Goal: Information Seeking & Learning: Understand process/instructions

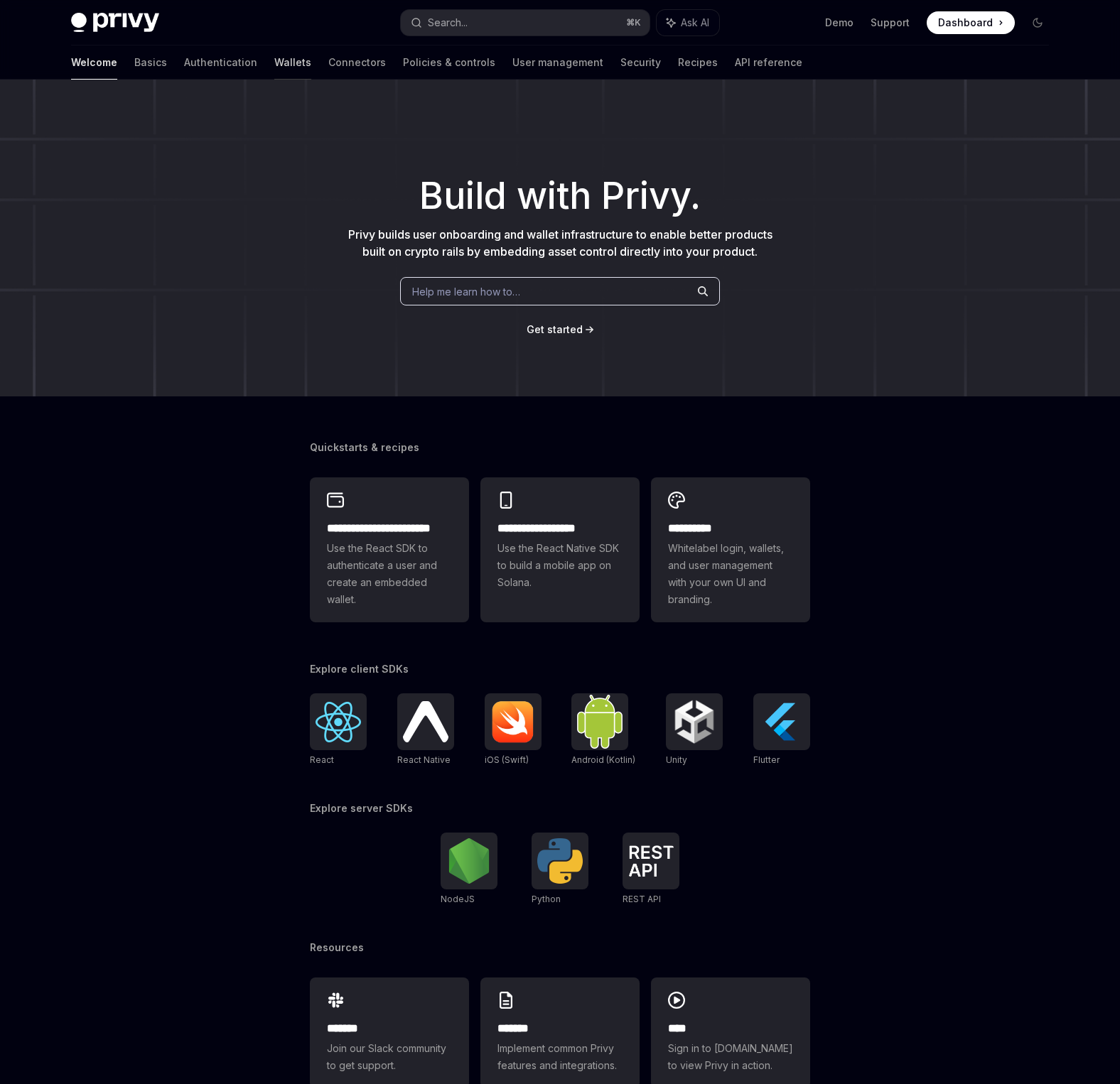
click at [275, 57] on link "Wallets" at bounding box center [293, 63] width 37 height 34
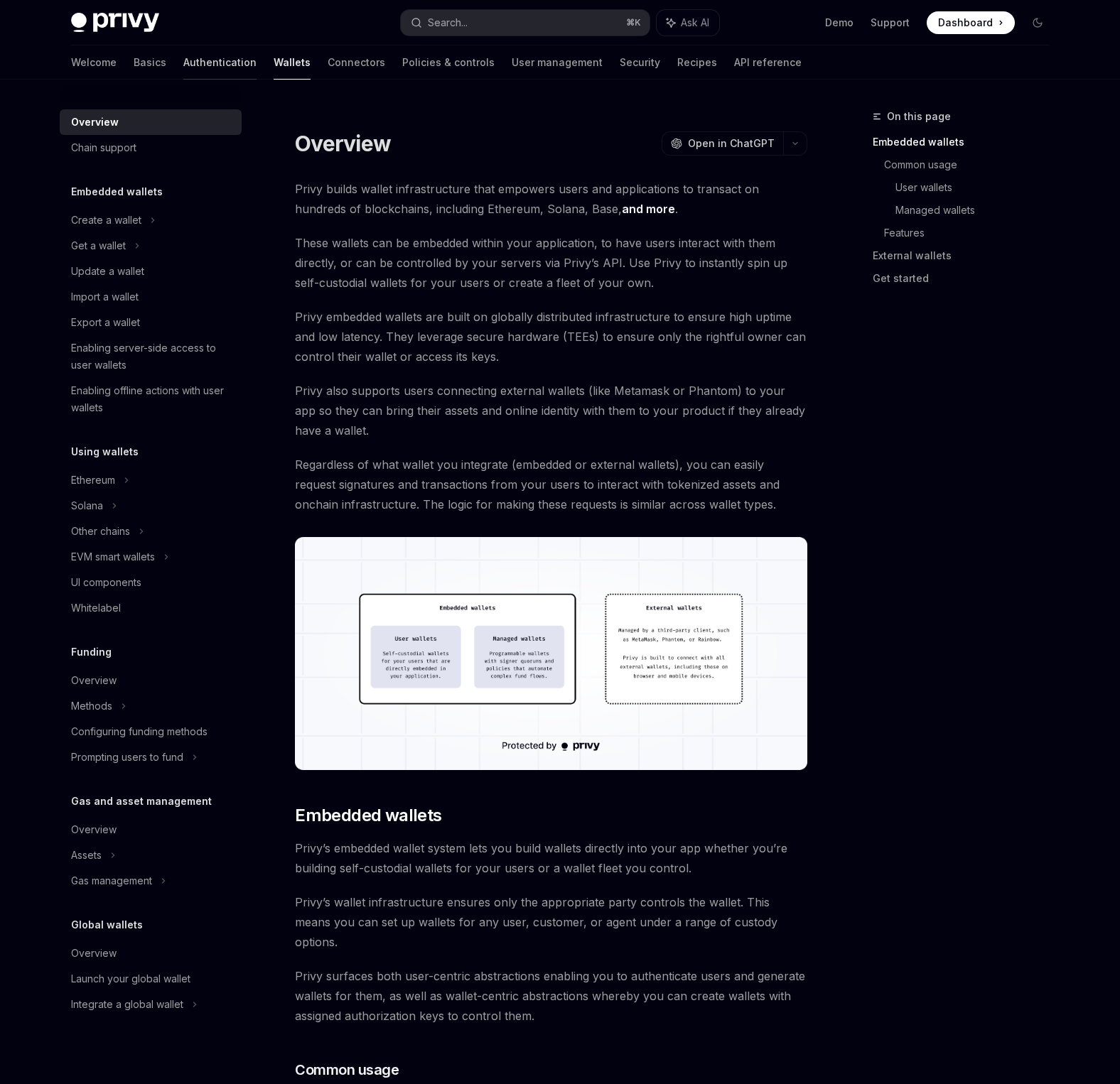
click at [183, 61] on link "Authentication" at bounding box center [220, 63] width 73 height 34
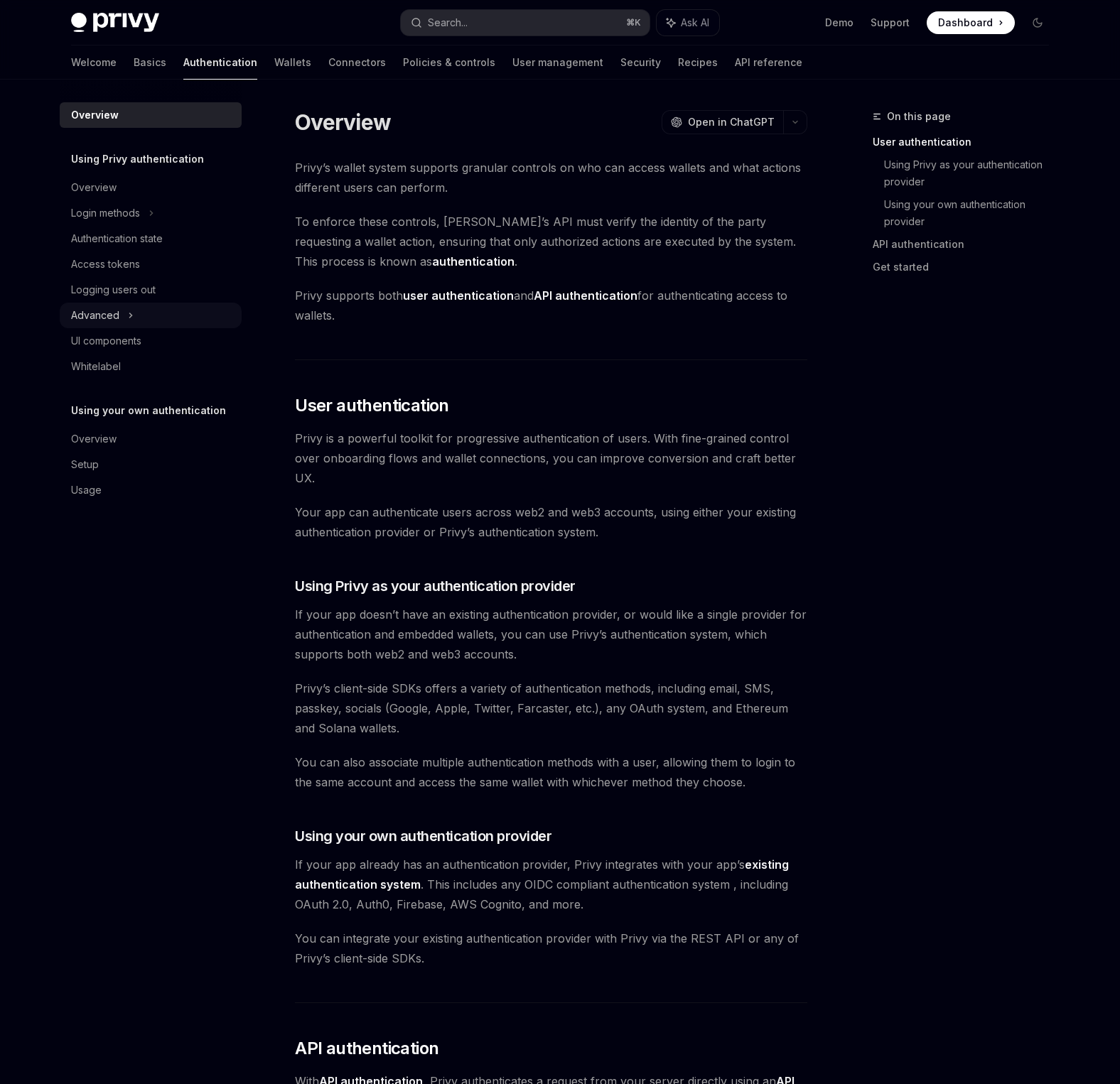
click at [119, 312] on div "Advanced" at bounding box center [150, 315] width 182 height 26
click at [99, 349] on div "MFA" at bounding box center [90, 341] width 20 height 17
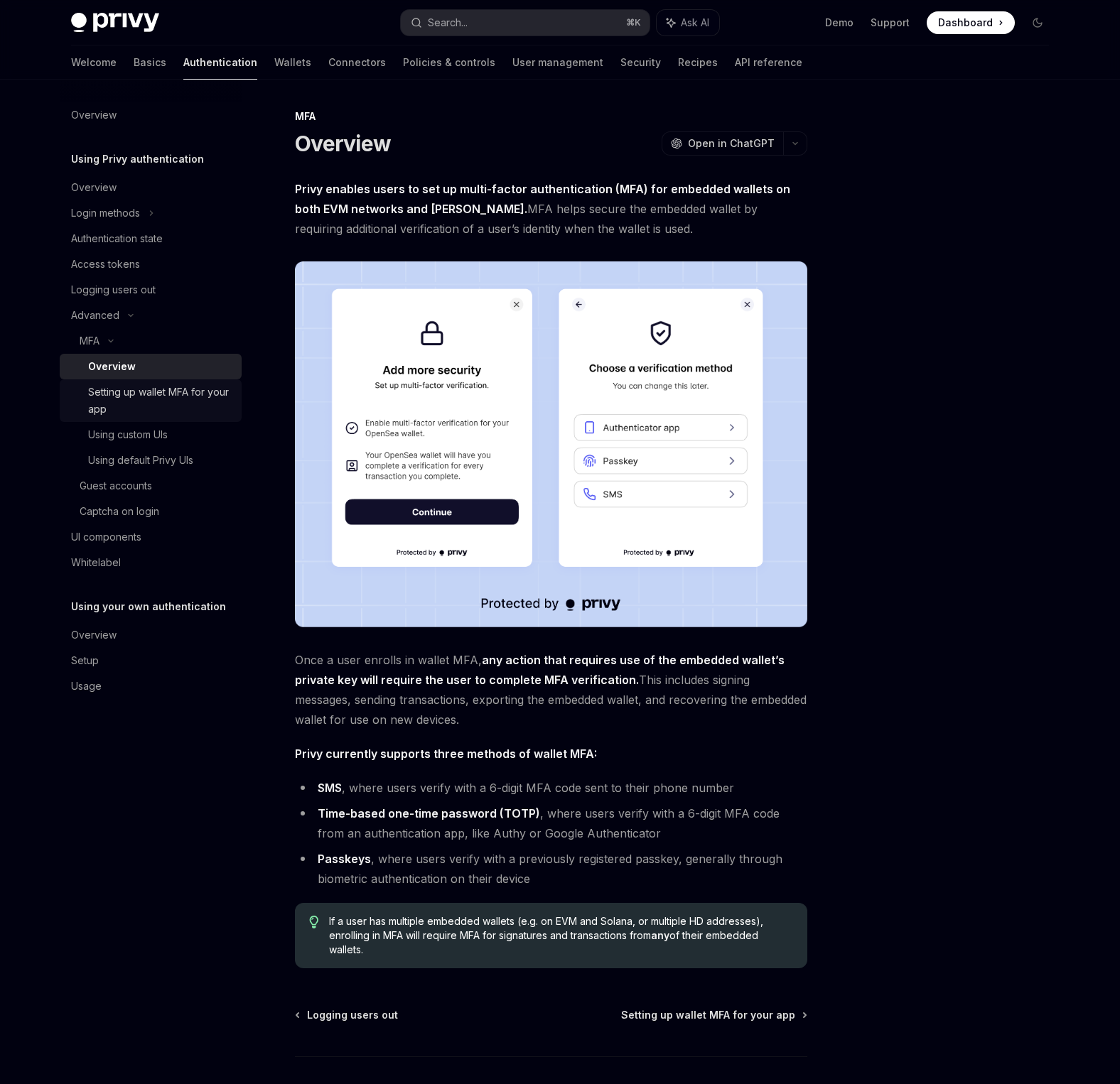
click at [110, 408] on div "Setting up wallet MFA for your app" at bounding box center [161, 401] width 145 height 34
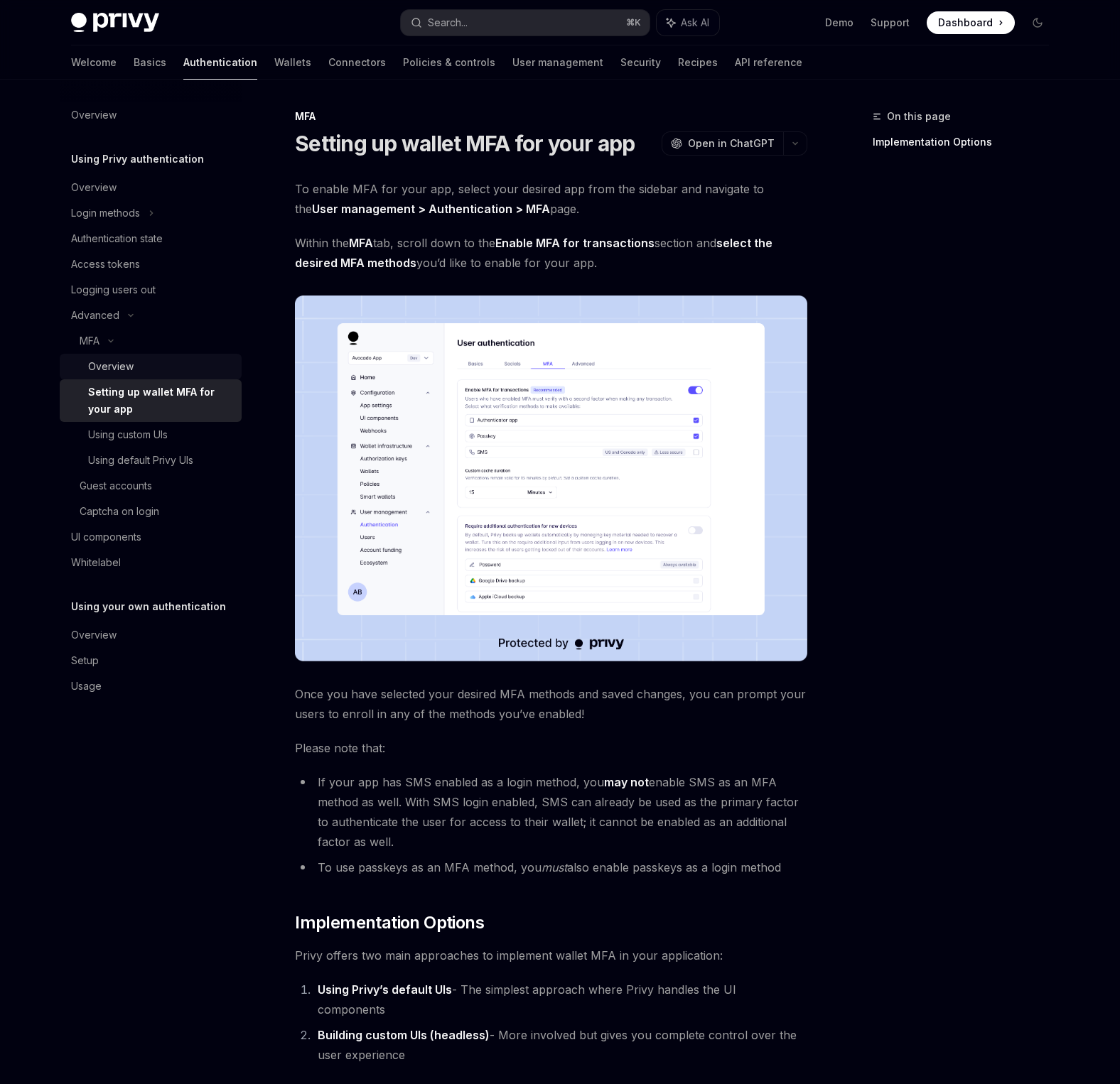
click at [110, 369] on div "Overview" at bounding box center [111, 367] width 46 height 17
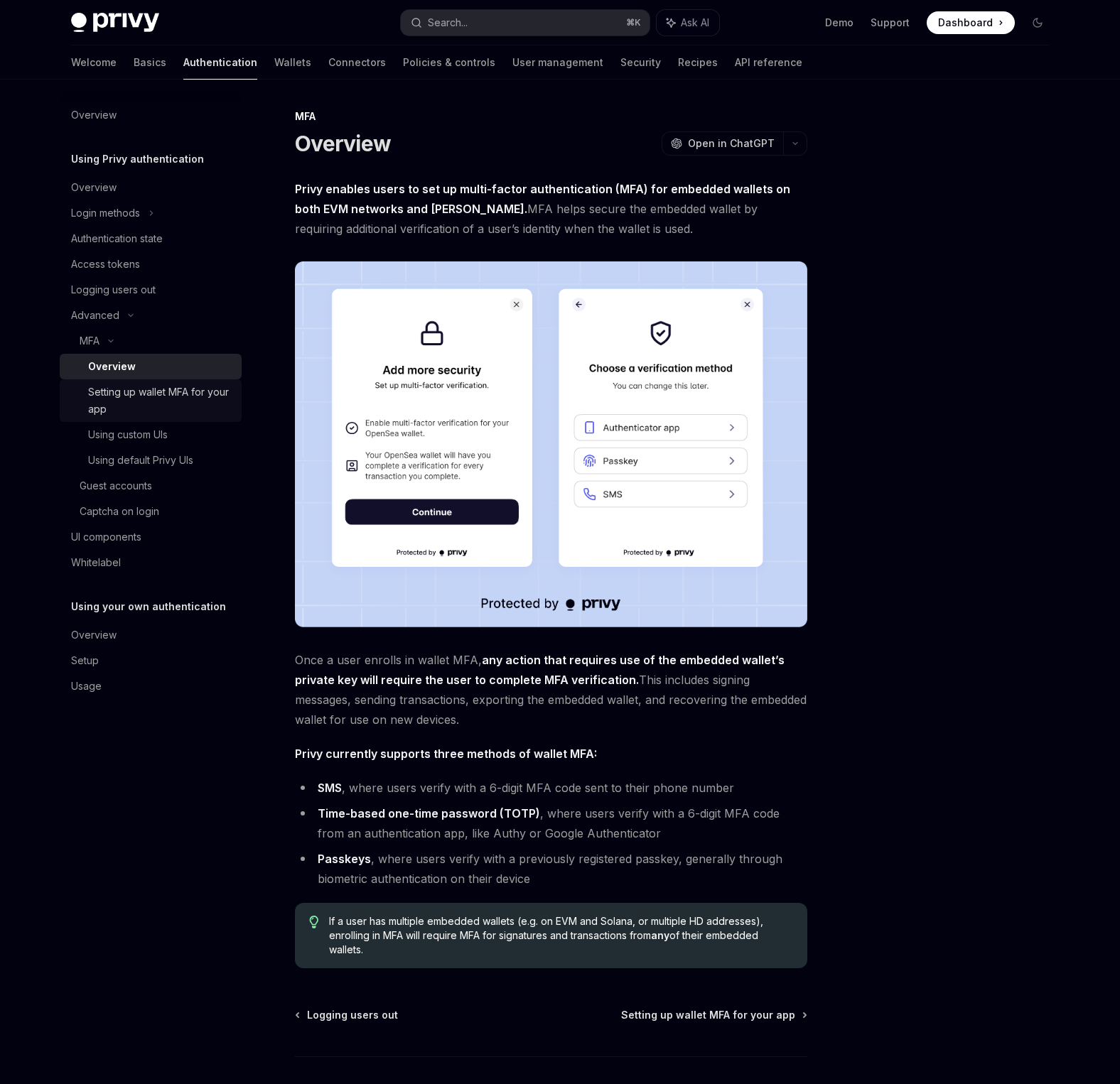
click at [116, 393] on div "Setting up wallet MFA for your app" at bounding box center [161, 401] width 145 height 34
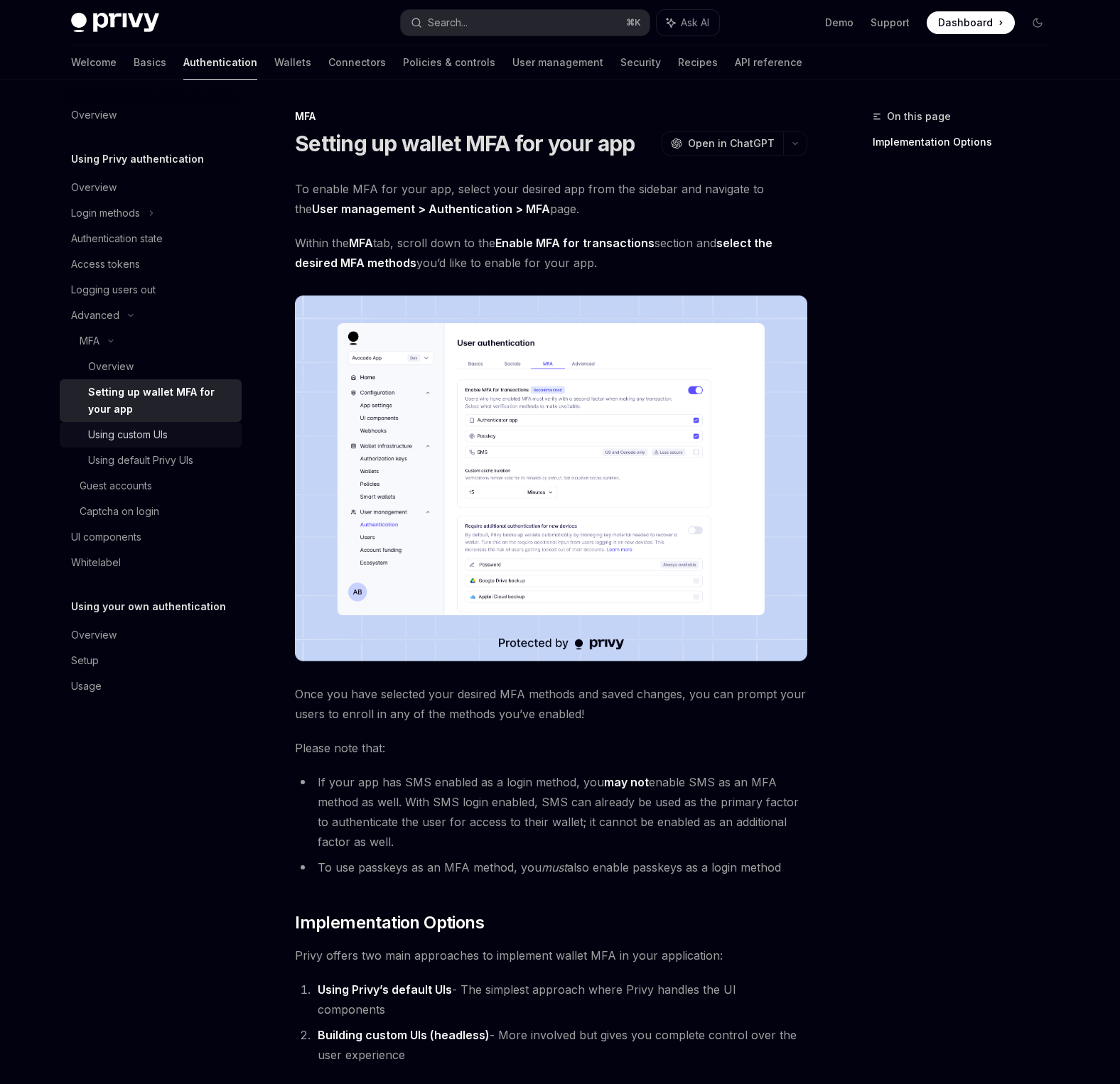
click at [112, 447] on link "Using custom UIs" at bounding box center [150, 434] width 182 height 26
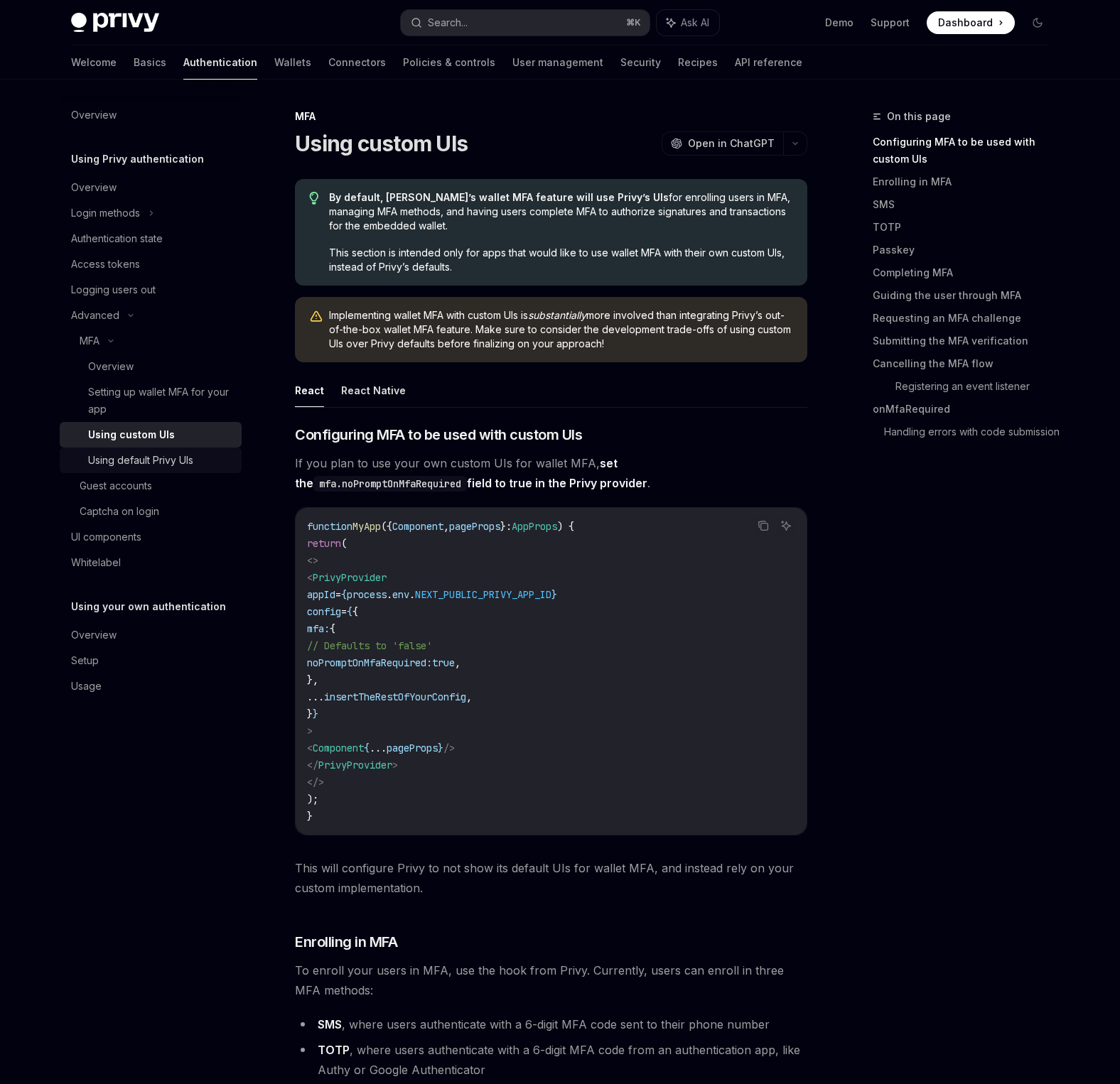
click at [123, 462] on div "Using default Privy UIs" at bounding box center [141, 461] width 105 height 17
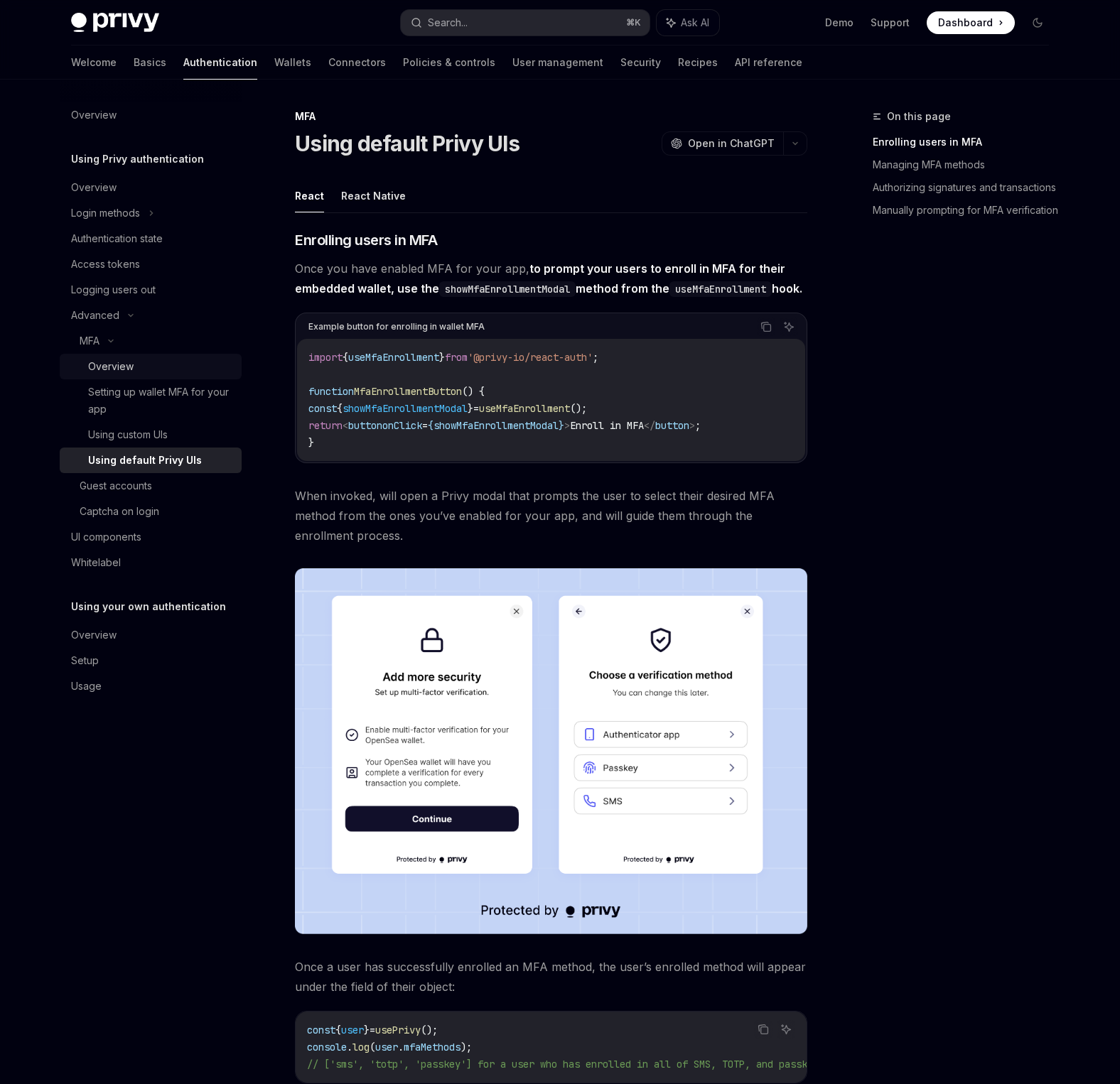
click at [144, 369] on div "Overview" at bounding box center [161, 367] width 145 height 17
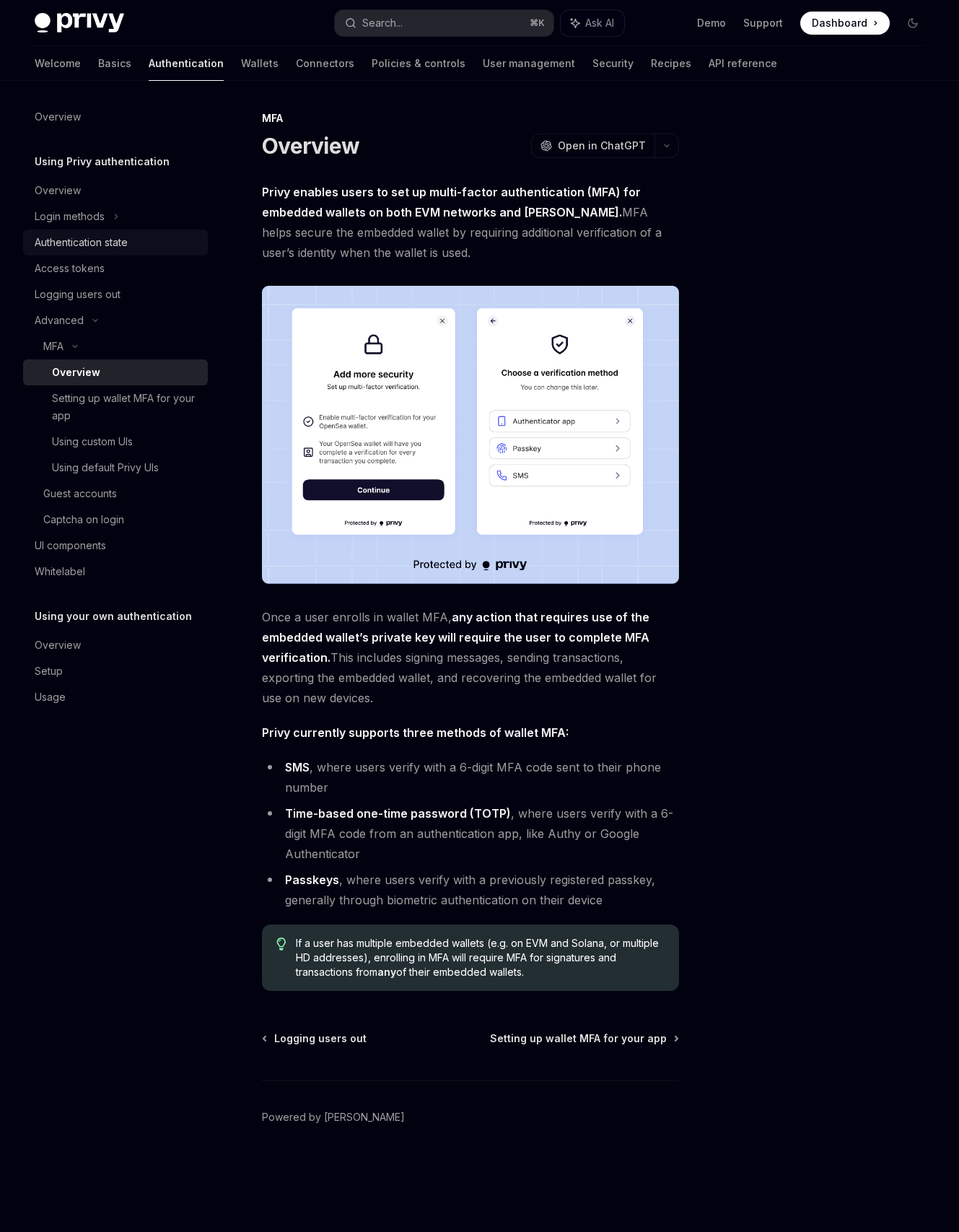
click at [73, 242] on div "Authentication state" at bounding box center [81, 243] width 93 height 17
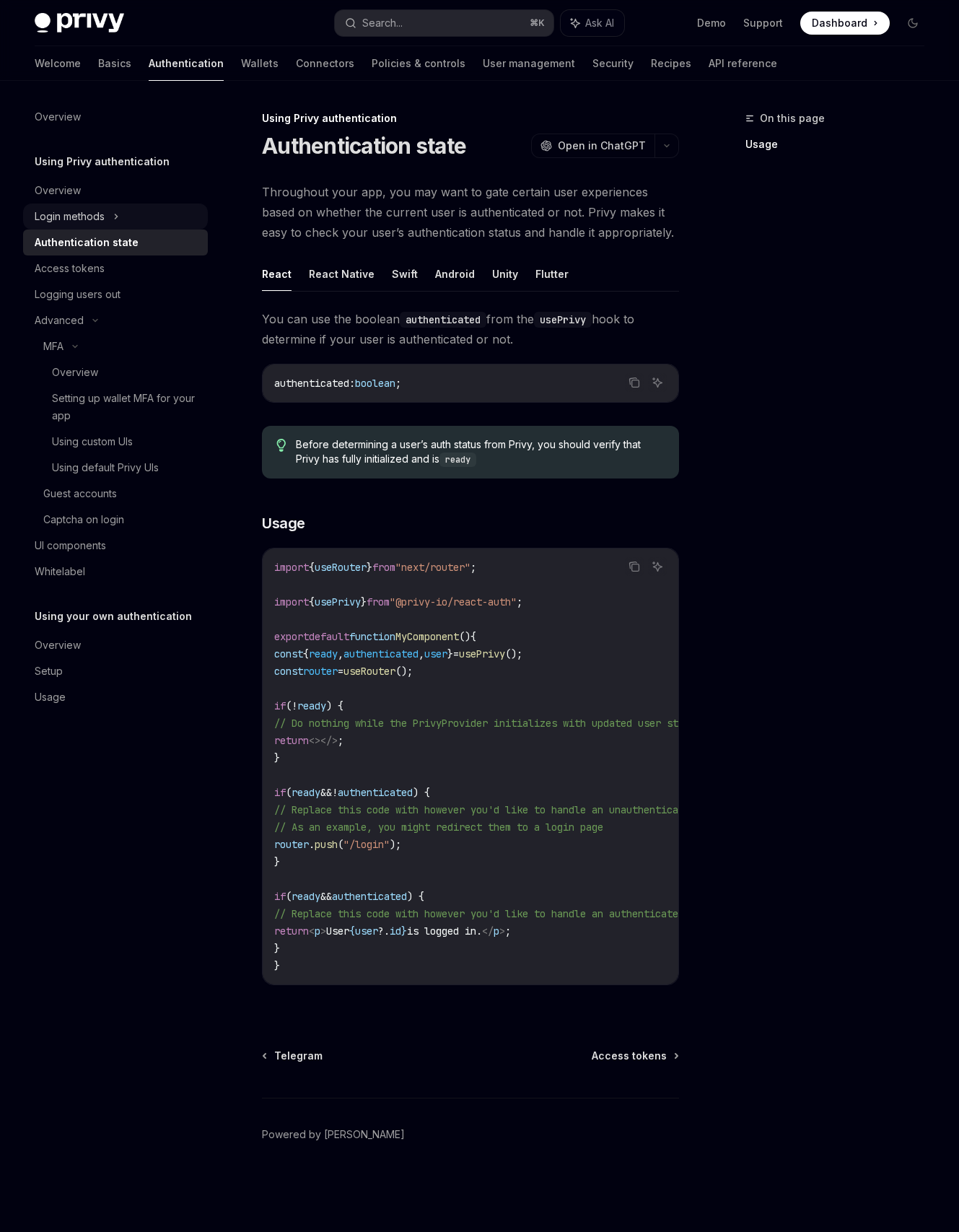
click at [70, 217] on div "Login methods" at bounding box center [69, 217] width 70 height 17
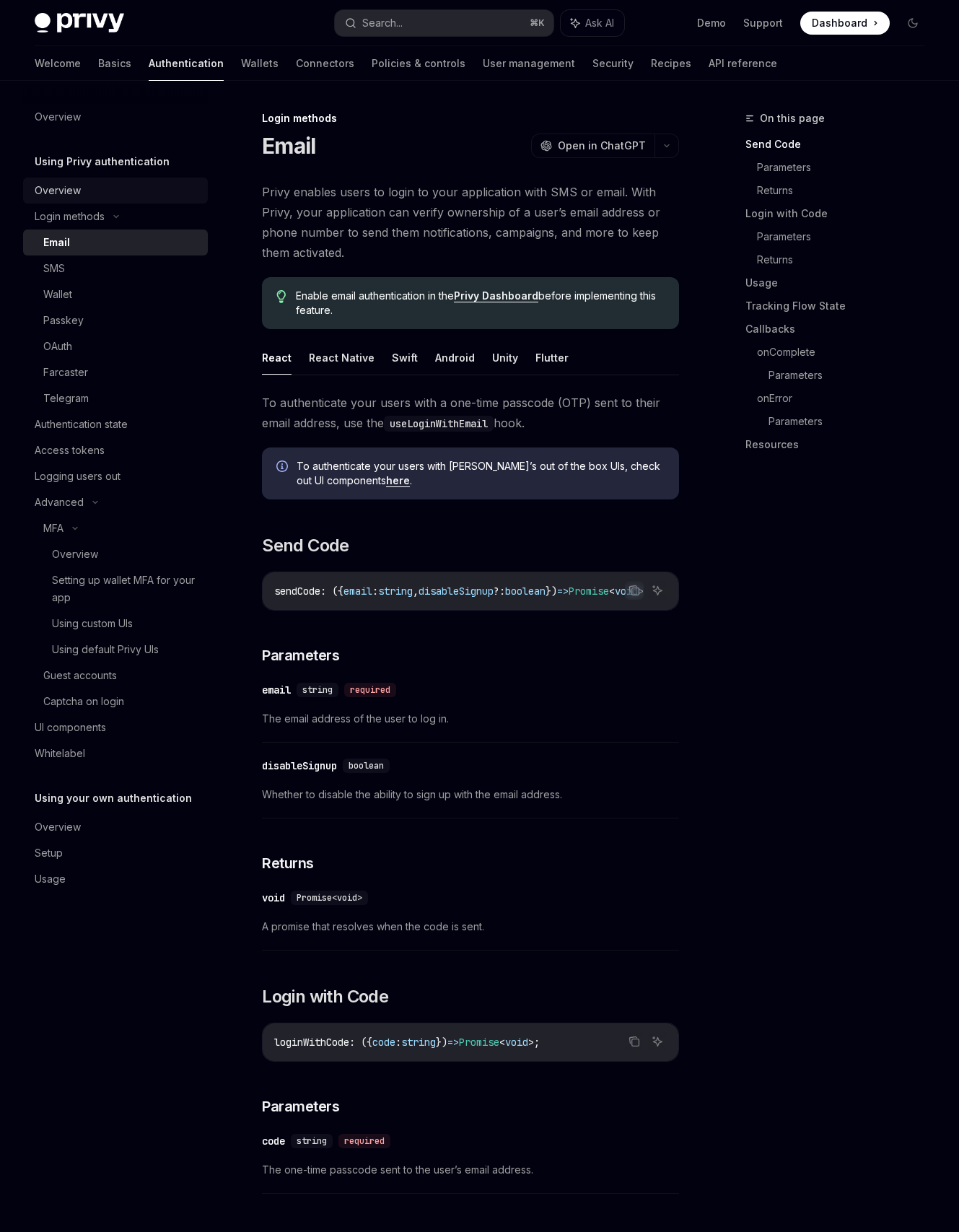
click at [54, 193] on div "Overview" at bounding box center [57, 191] width 46 height 17
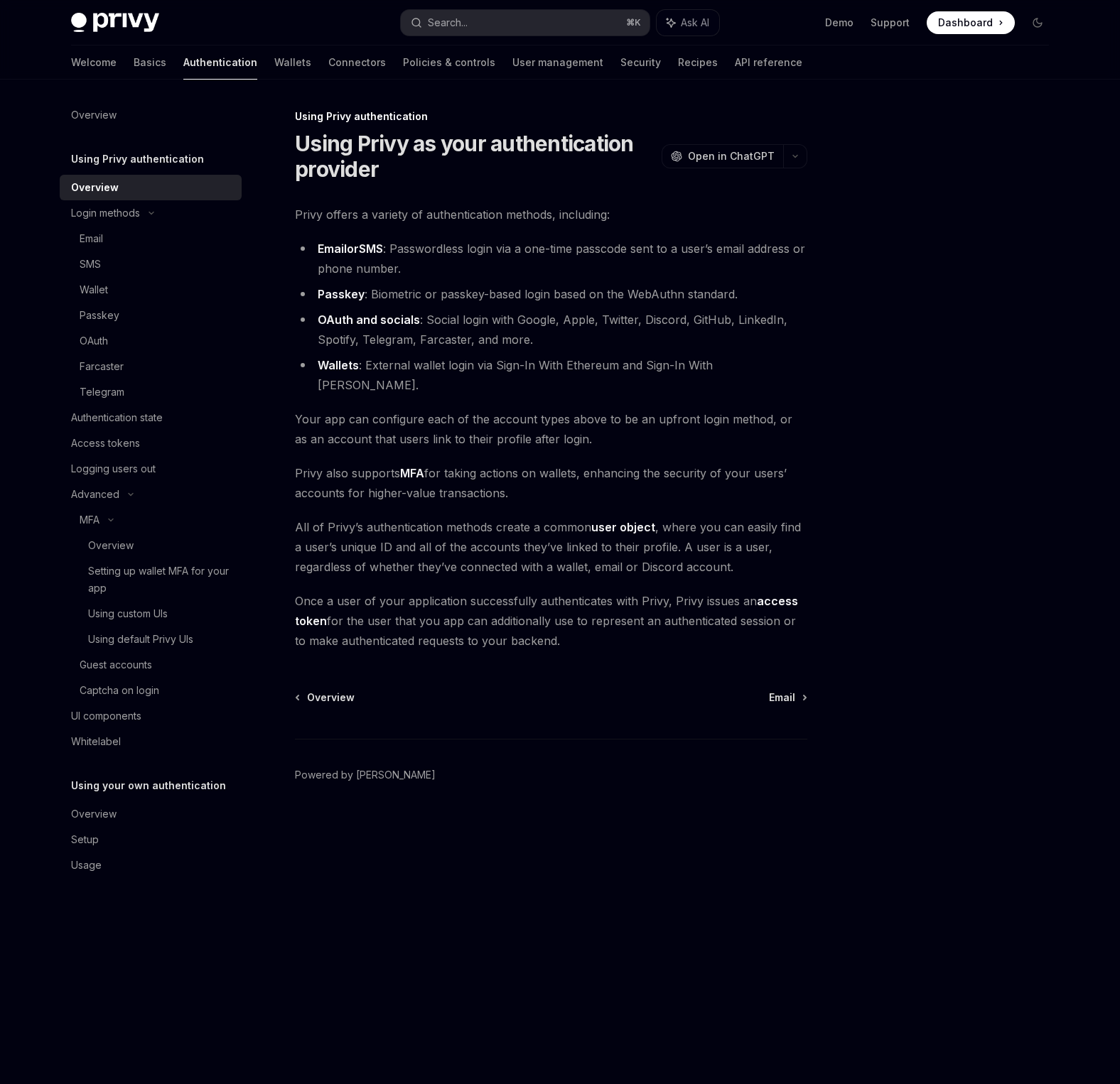
click at [124, 155] on h5 "Using Privy authentication" at bounding box center [137, 159] width 133 height 17
click at [109, 413] on div "Authentication state" at bounding box center [117, 418] width 92 height 17
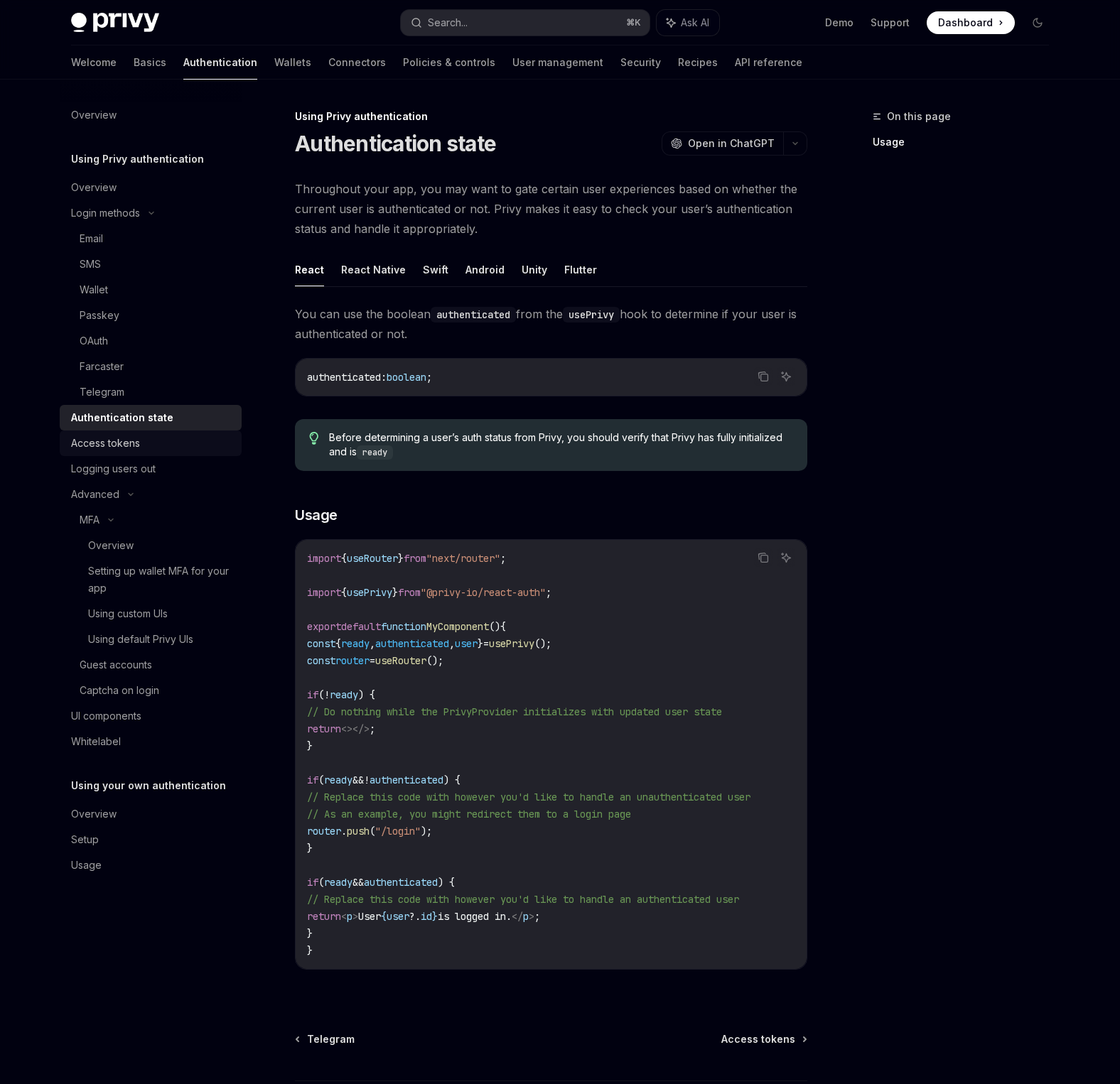
click at [166, 439] on div "Access tokens" at bounding box center [152, 444] width 162 height 17
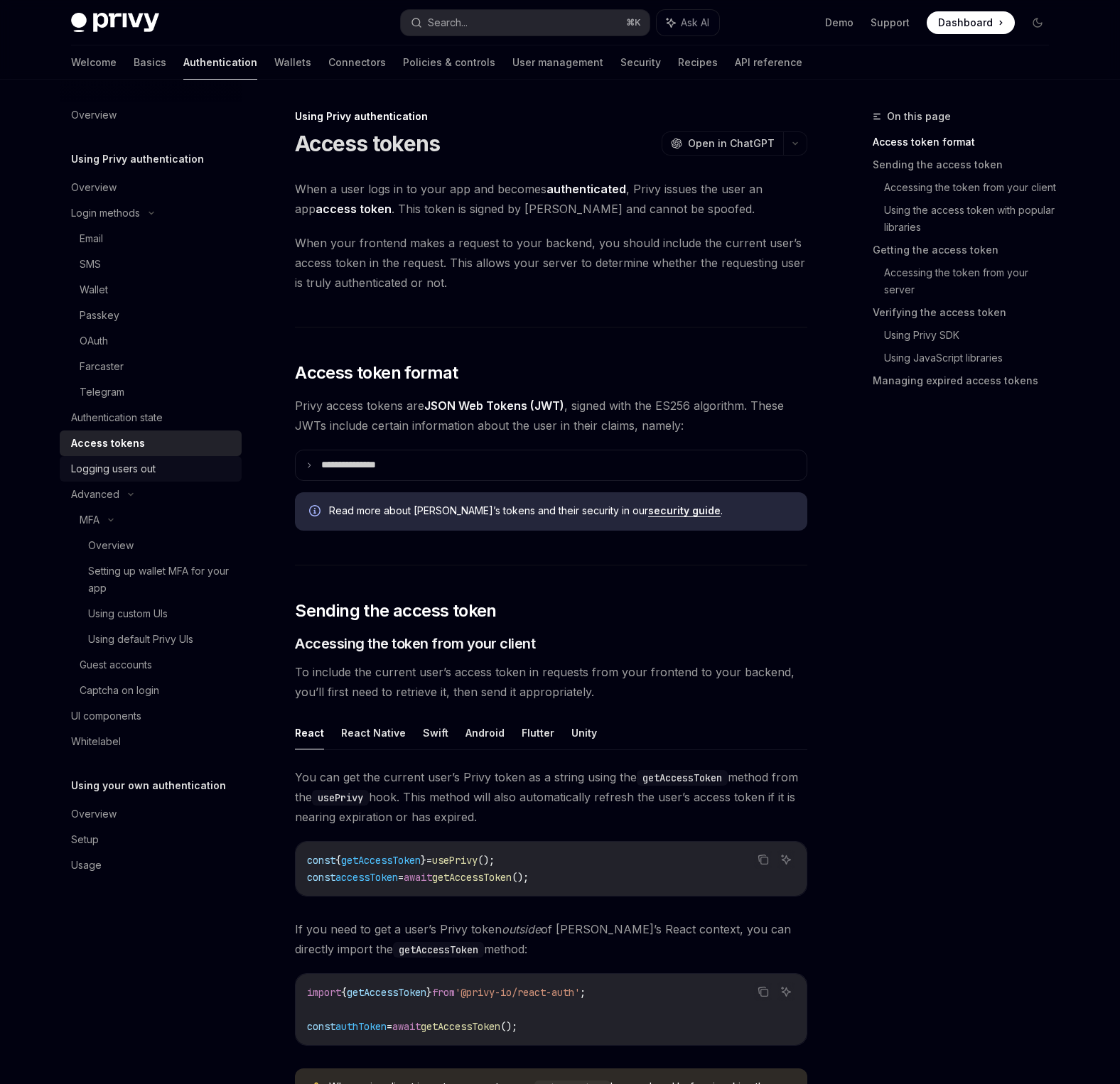
click at [157, 468] on div "Logging users out" at bounding box center [152, 469] width 162 height 17
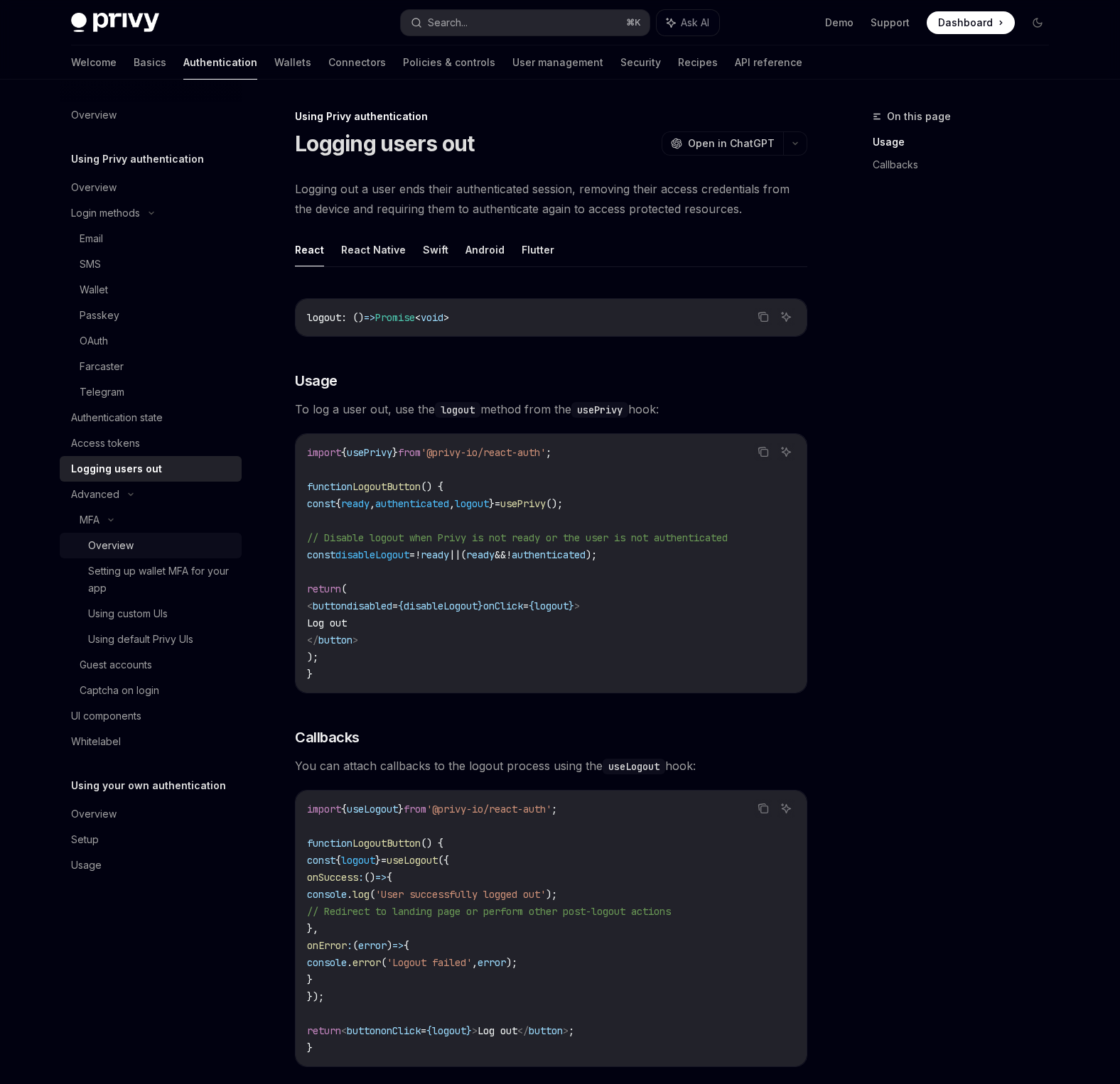
click at [183, 550] on div "Overview" at bounding box center [161, 546] width 145 height 17
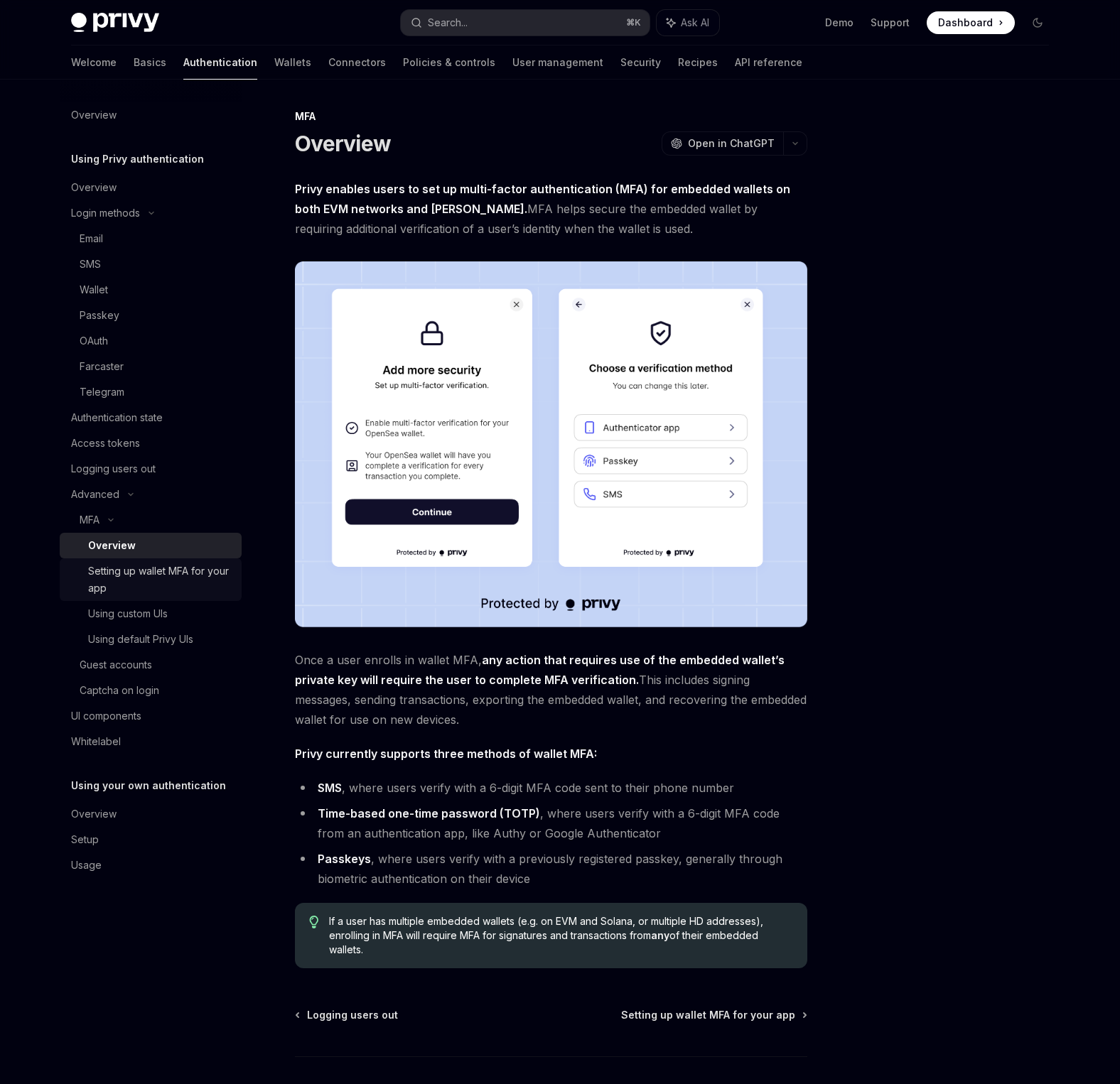
click at [171, 571] on div "Setting up wallet MFA for your app" at bounding box center [161, 580] width 145 height 34
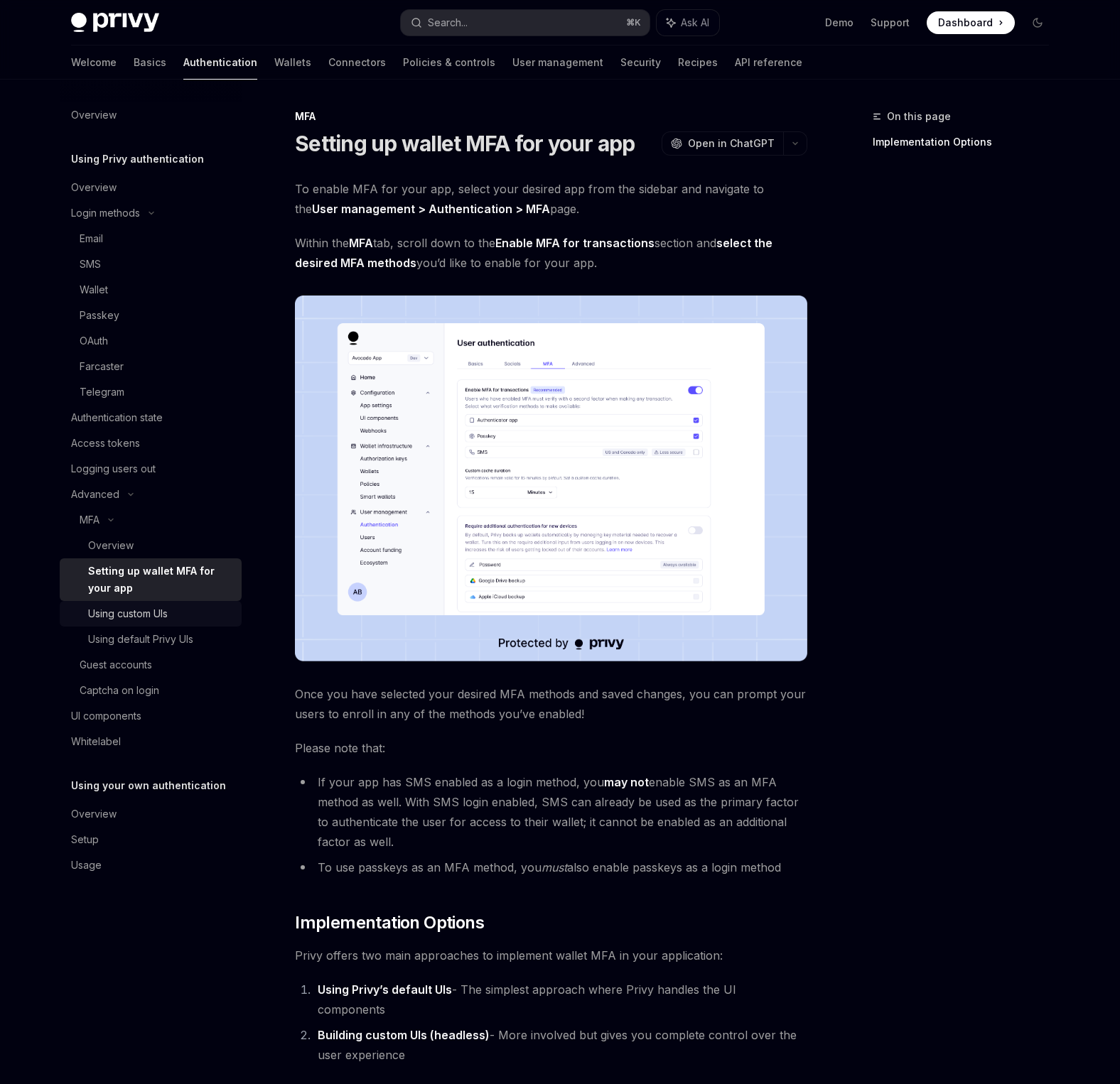
click at [150, 616] on div "Using custom UIs" at bounding box center [128, 614] width 80 height 17
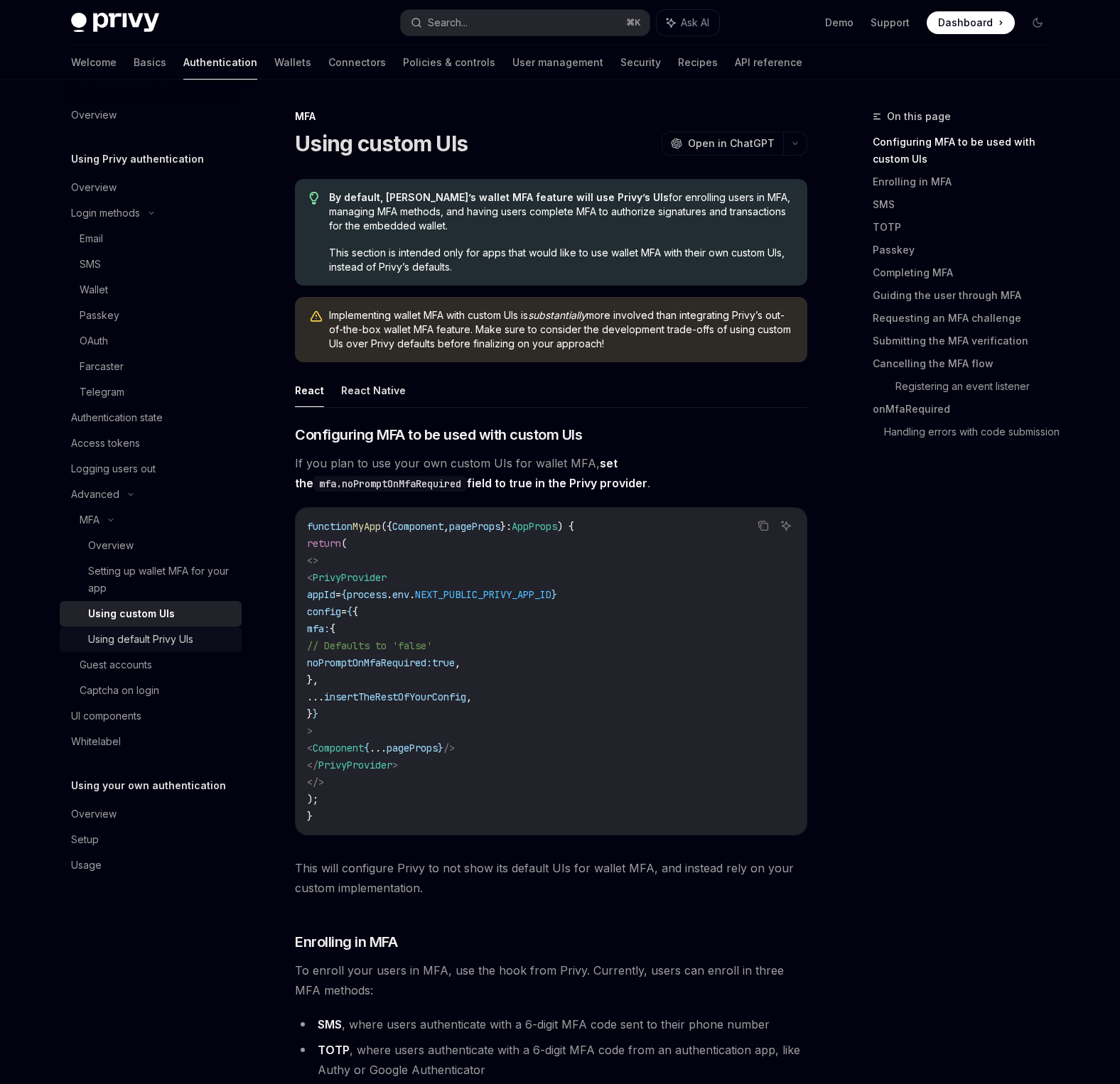
click at [149, 639] on div "Using default Privy UIs" at bounding box center [141, 640] width 105 height 17
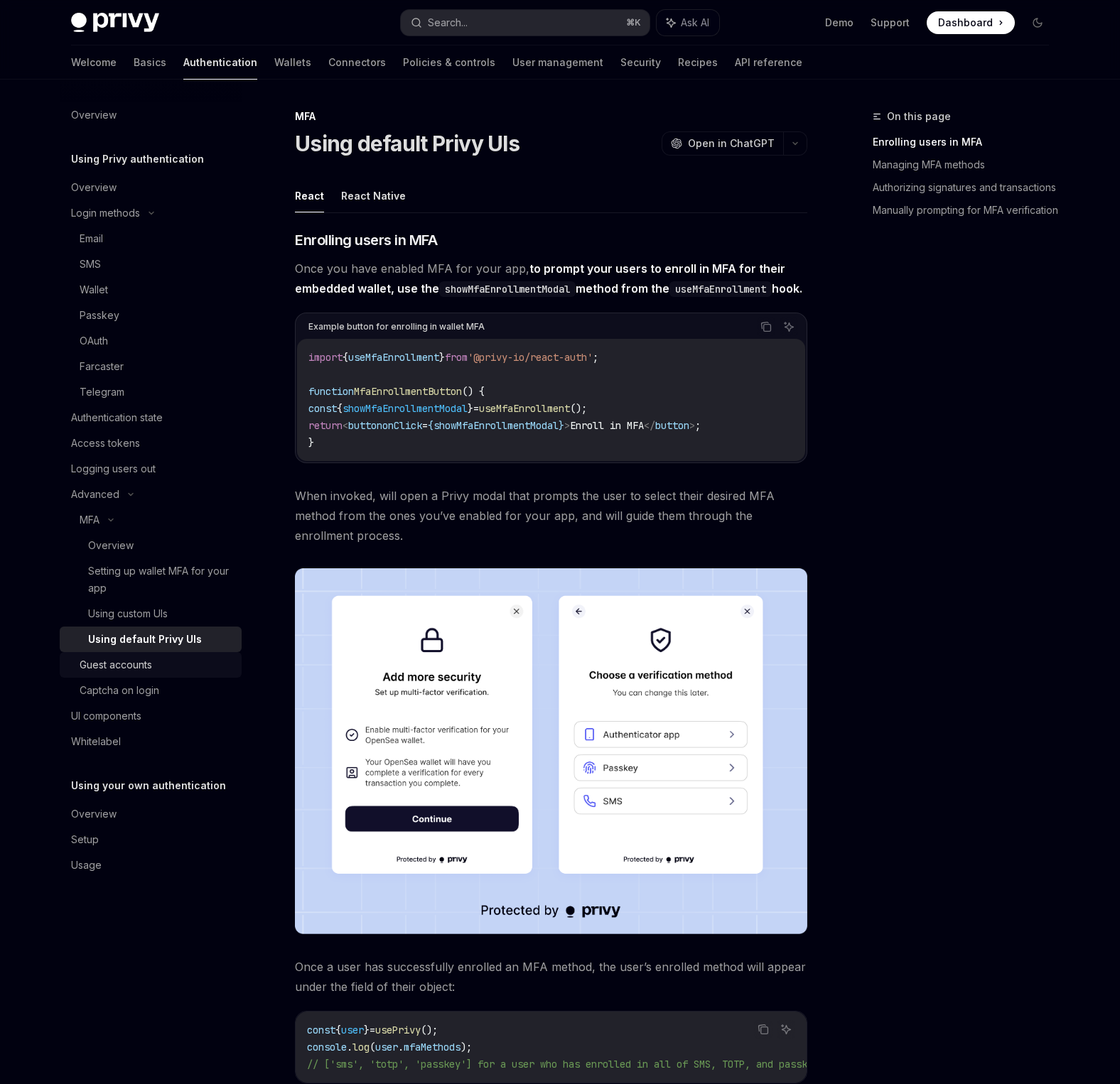
click at [137, 658] on div "Guest accounts" at bounding box center [116, 665] width 72 height 17
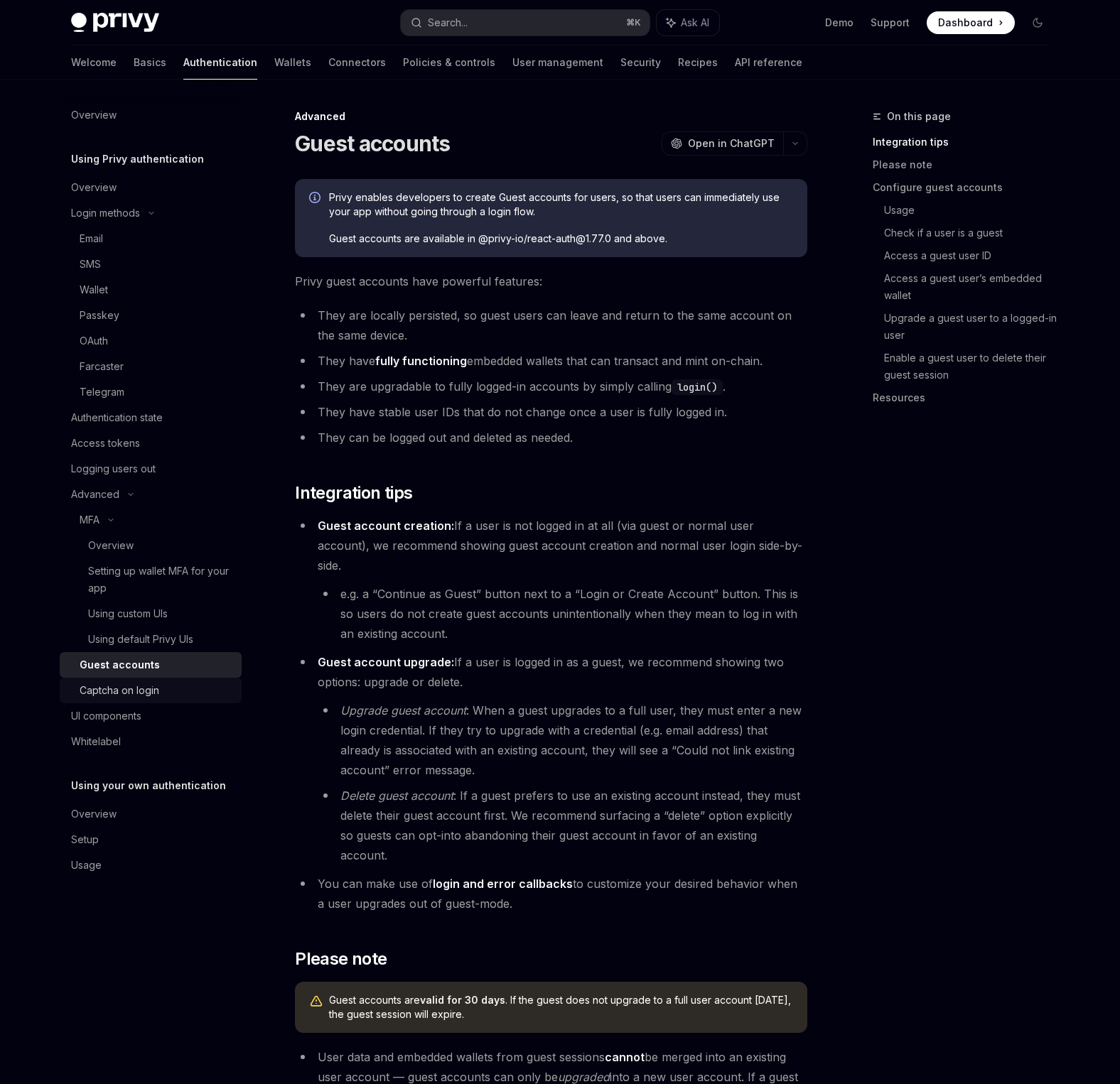
click at [132, 678] on link "Captcha on login" at bounding box center [150, 690] width 182 height 26
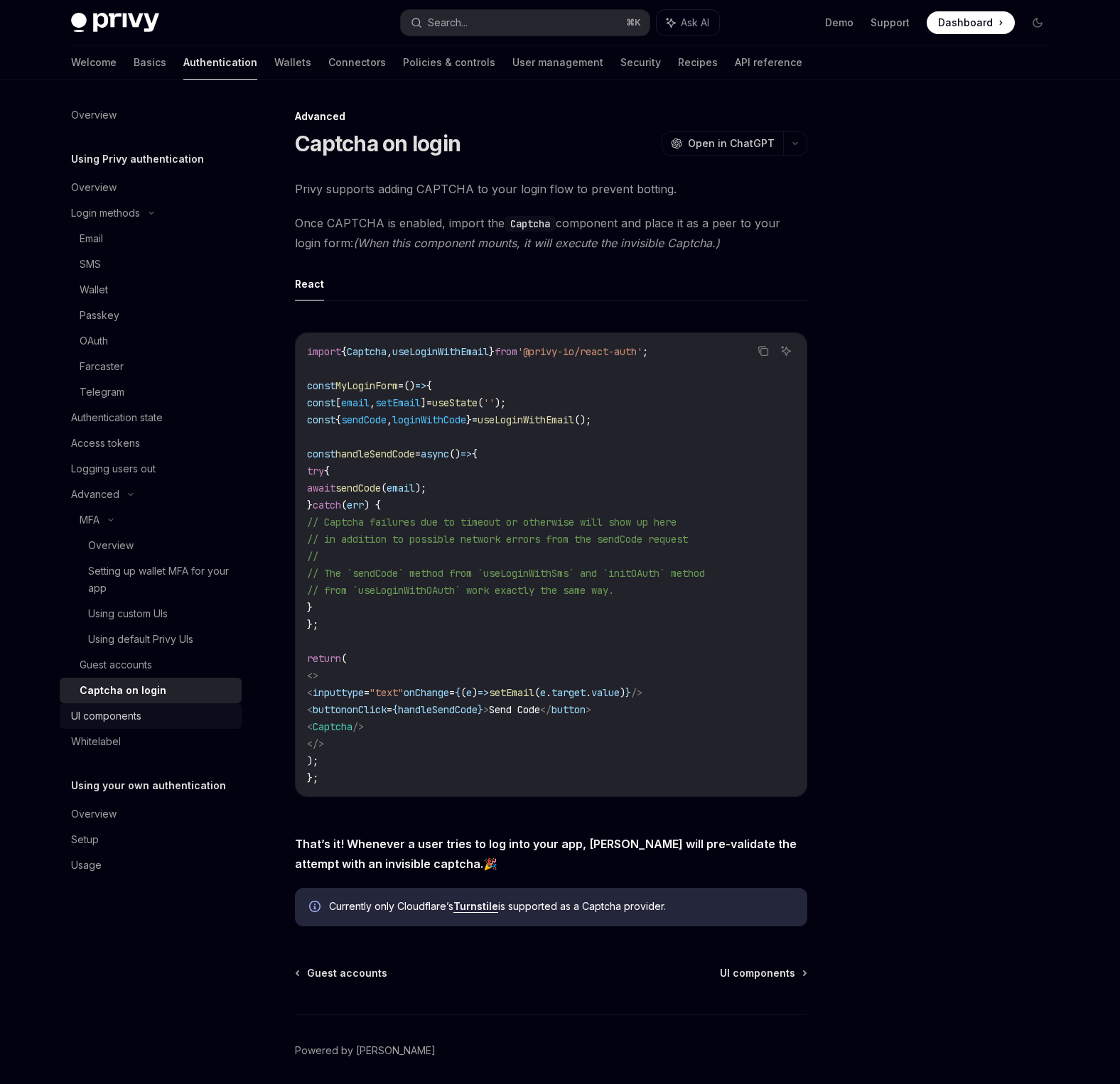
click at [130, 709] on div "UI components" at bounding box center [106, 716] width 71 height 17
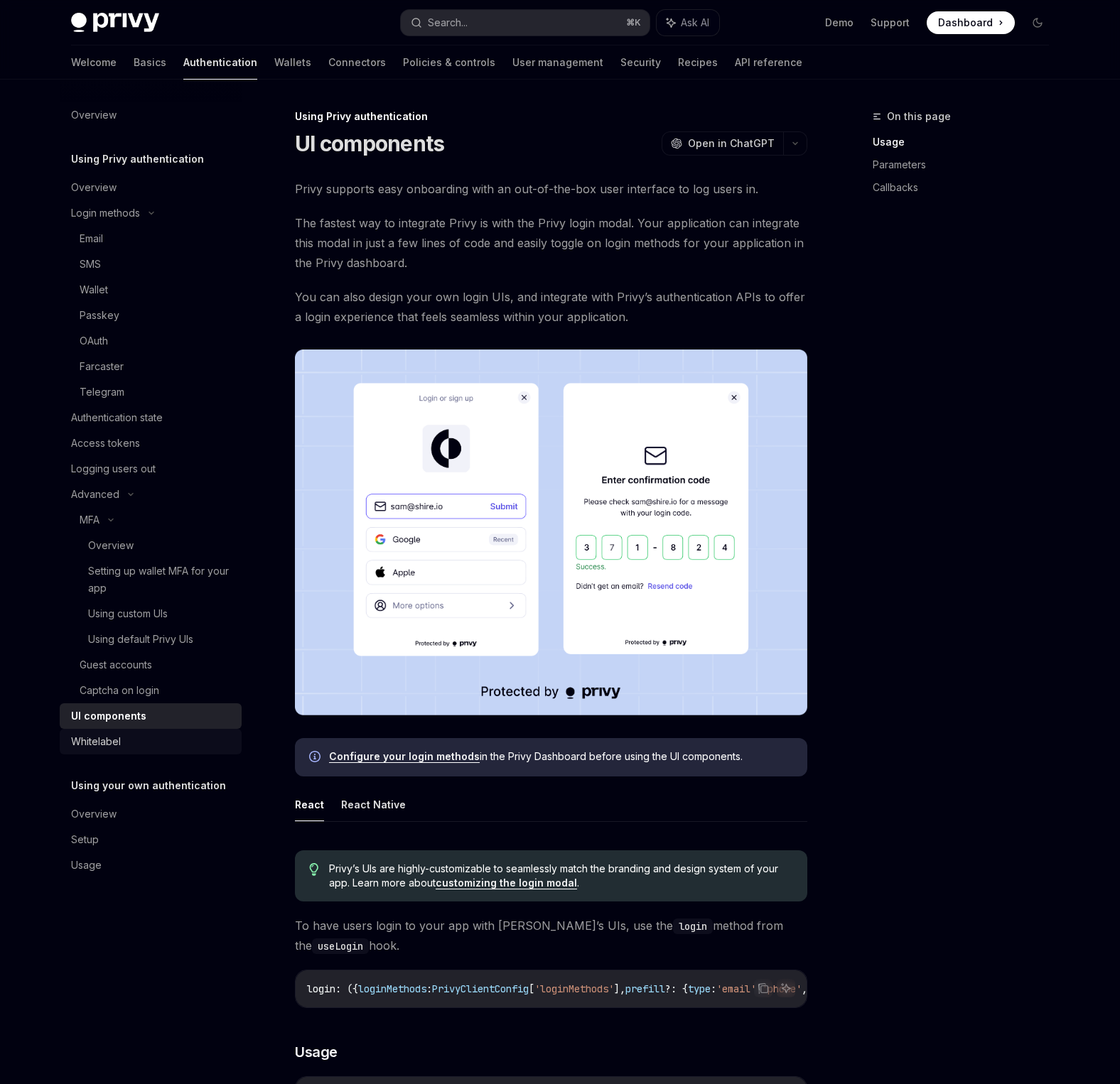
click at [132, 731] on link "Whitelabel" at bounding box center [150, 741] width 182 height 26
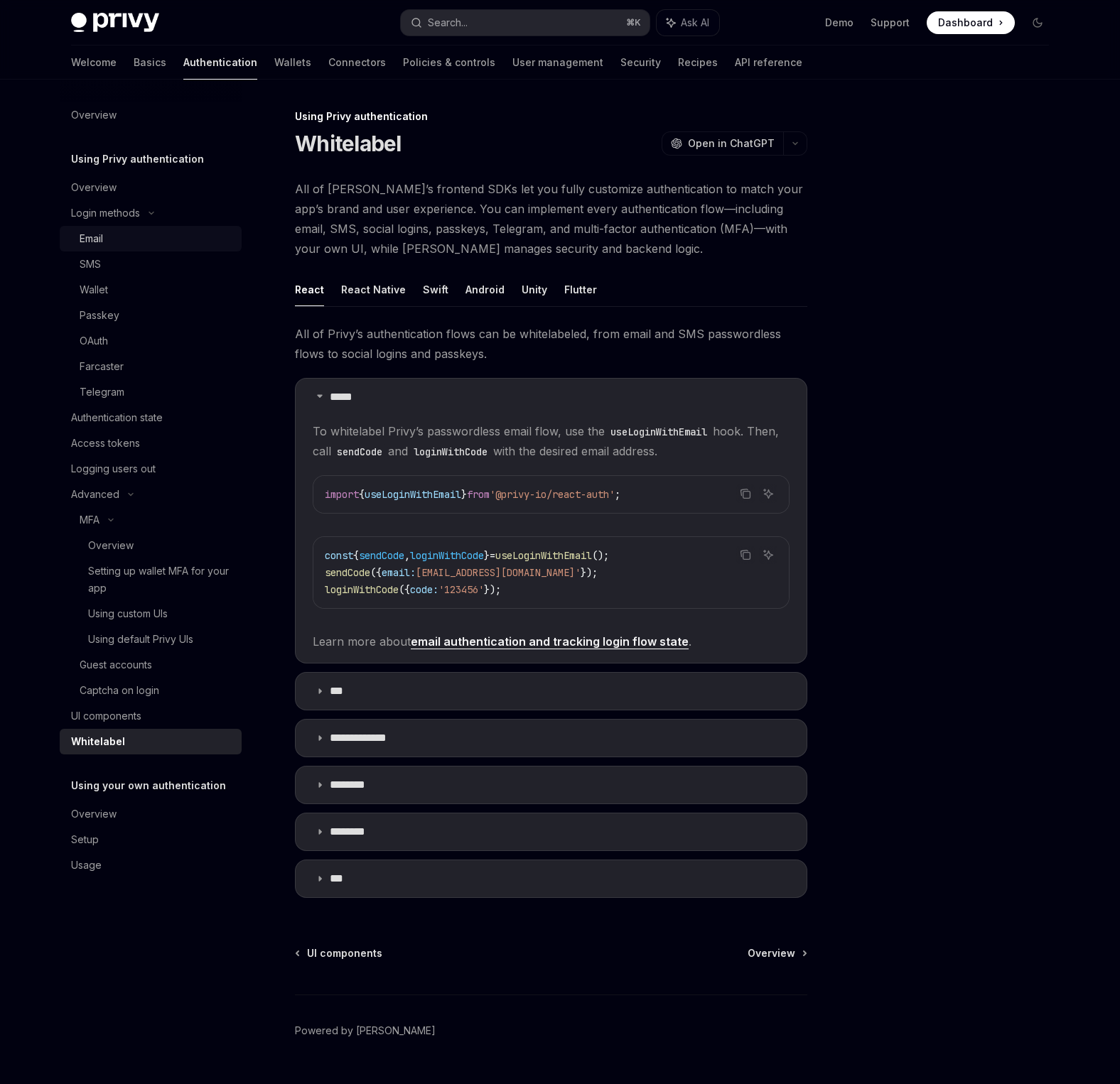
click at [109, 235] on div "Email" at bounding box center [157, 239] width 154 height 17
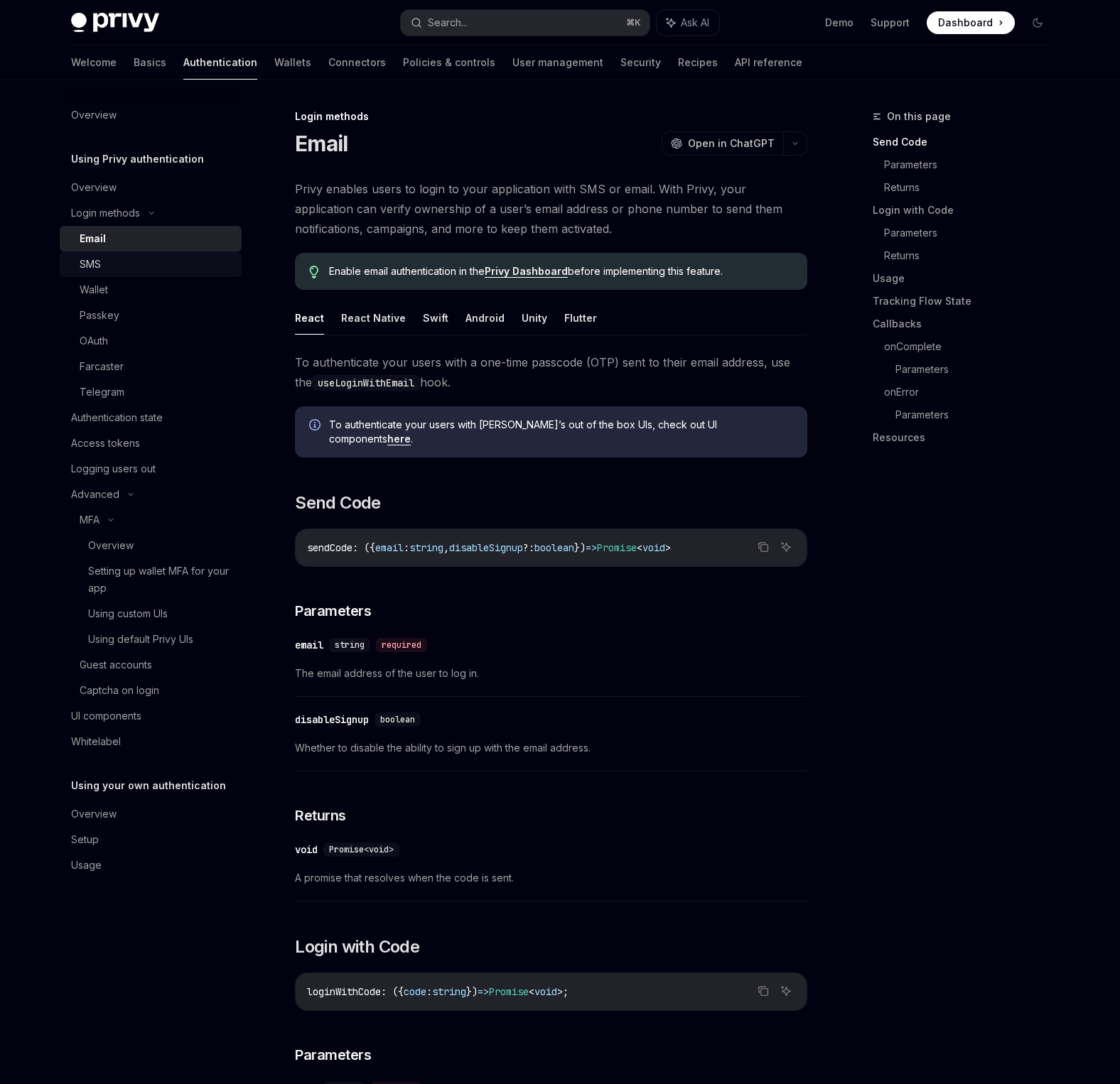
click at [131, 261] on div "SMS" at bounding box center [157, 264] width 154 height 17
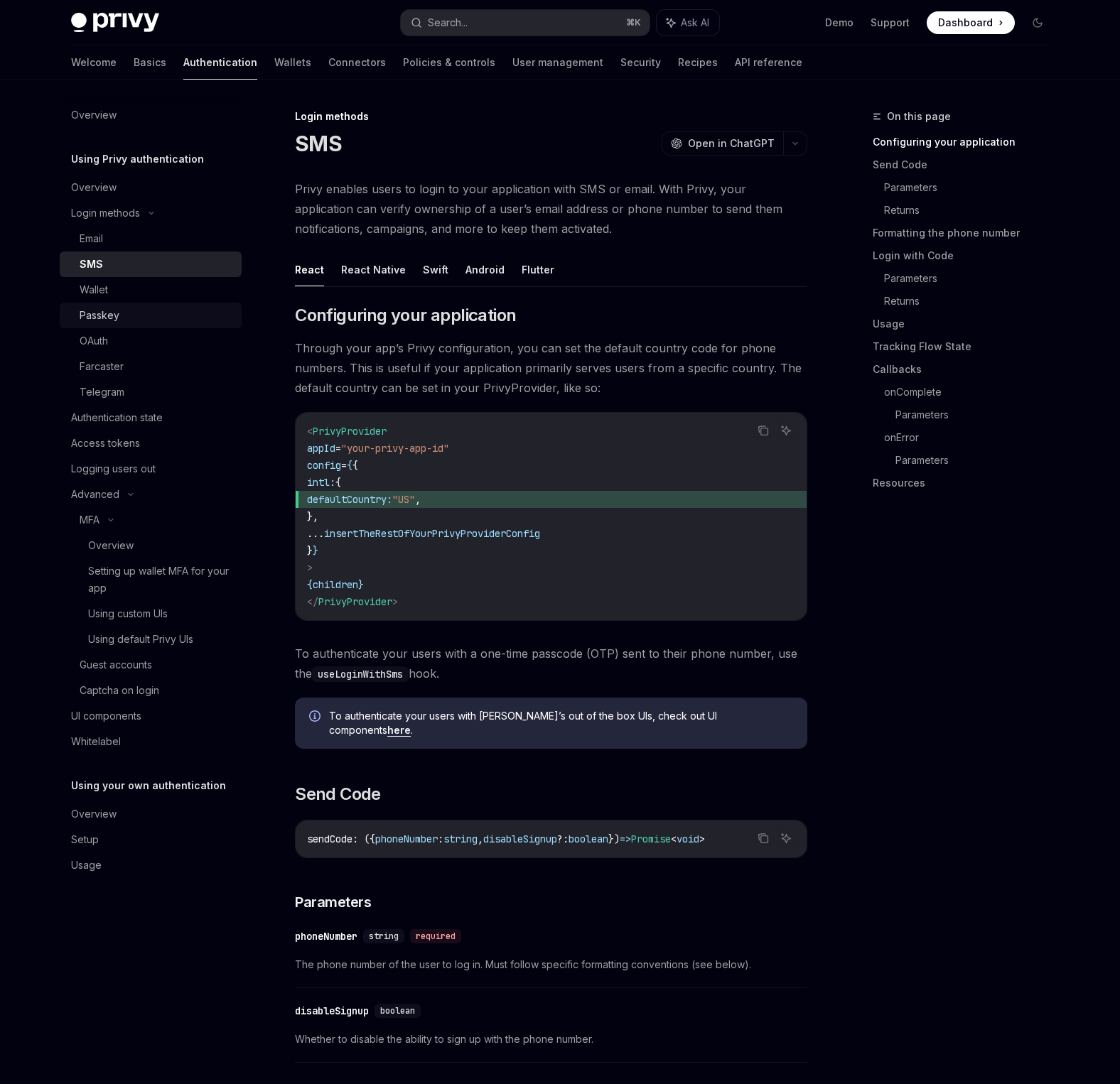
click at [131, 309] on div "Passkey" at bounding box center [157, 316] width 154 height 17
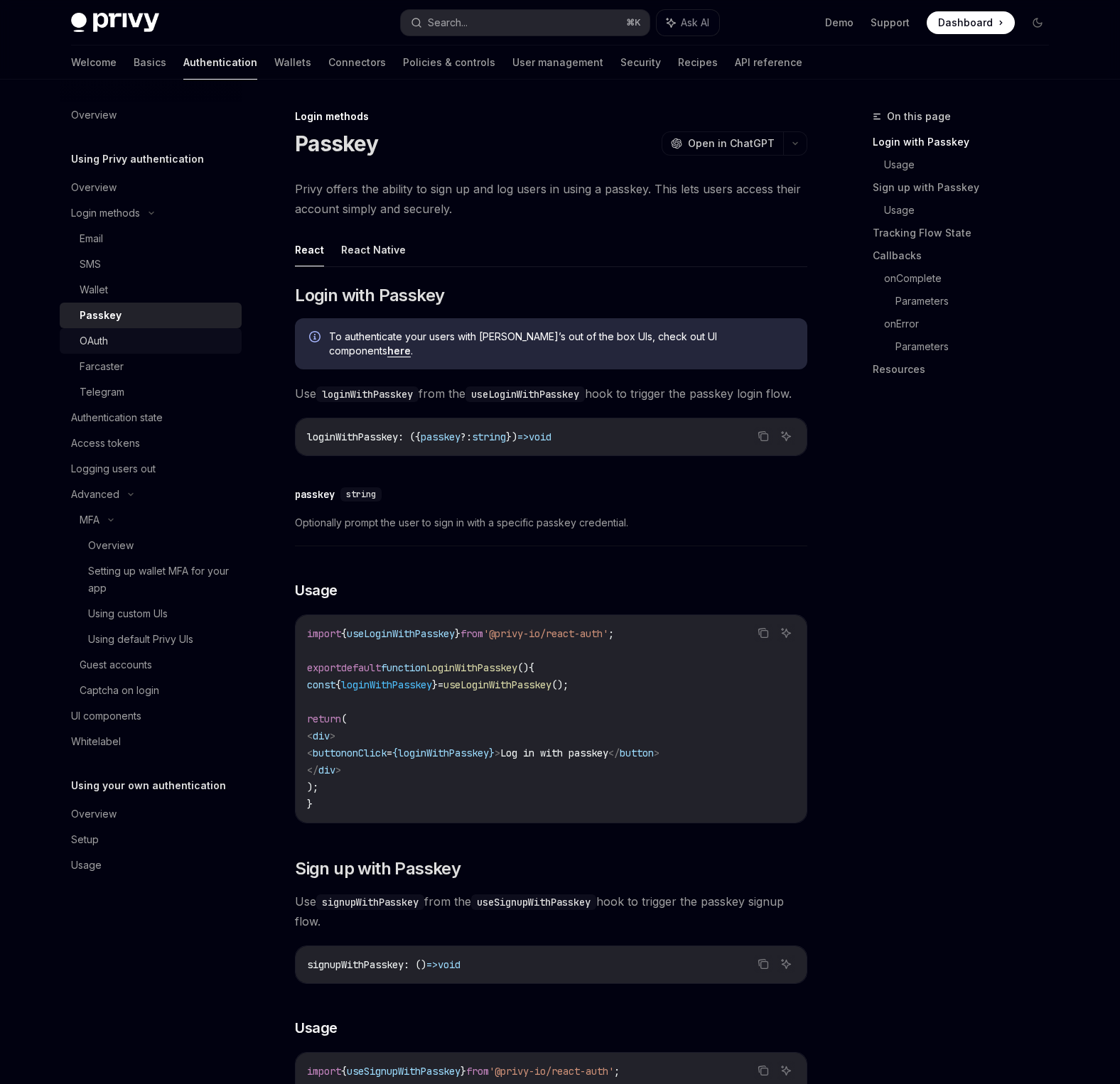
click at [115, 332] on link "OAuth" at bounding box center [150, 340] width 182 height 26
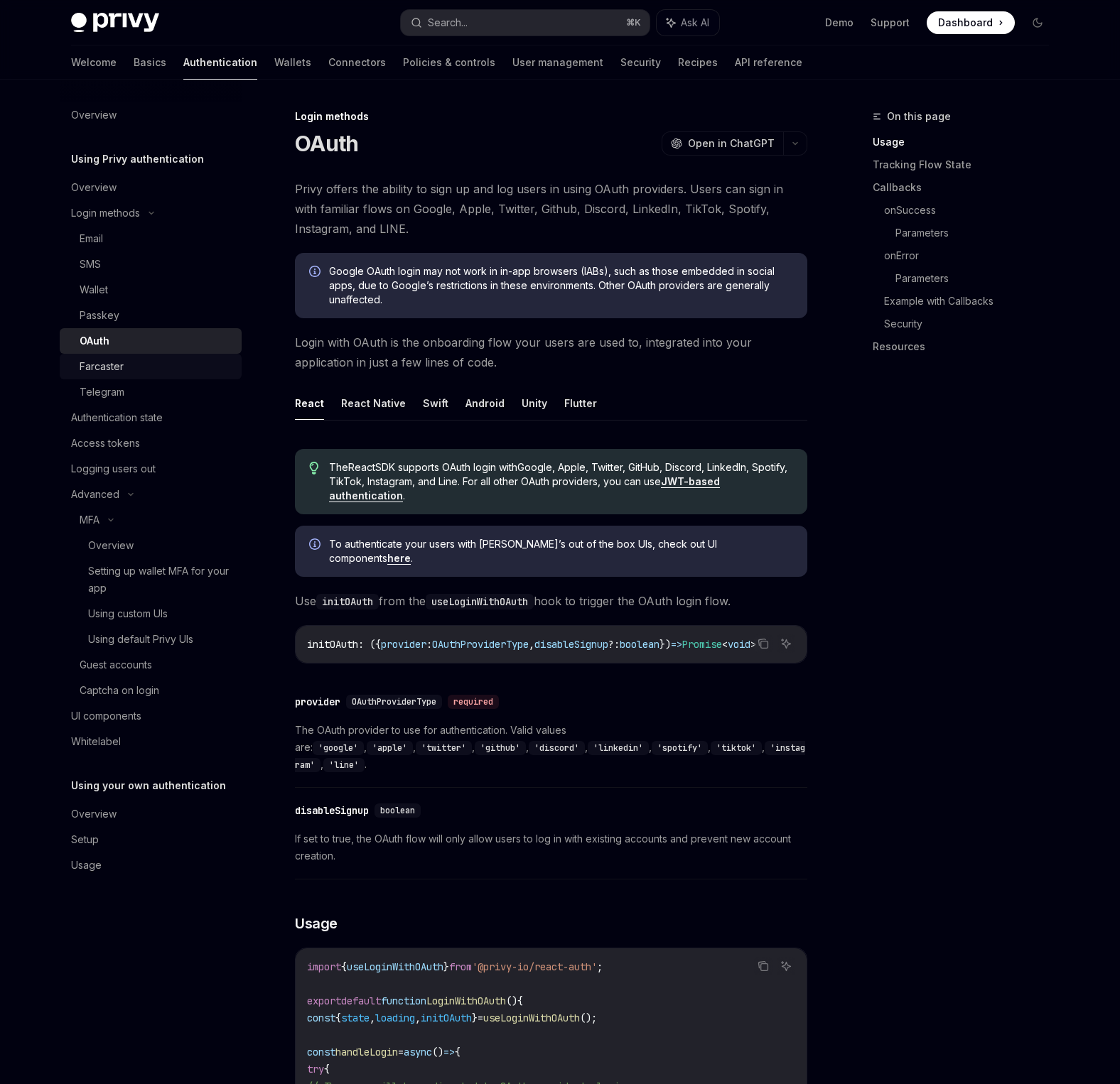
click at [130, 356] on link "Farcaster" at bounding box center [150, 366] width 182 height 26
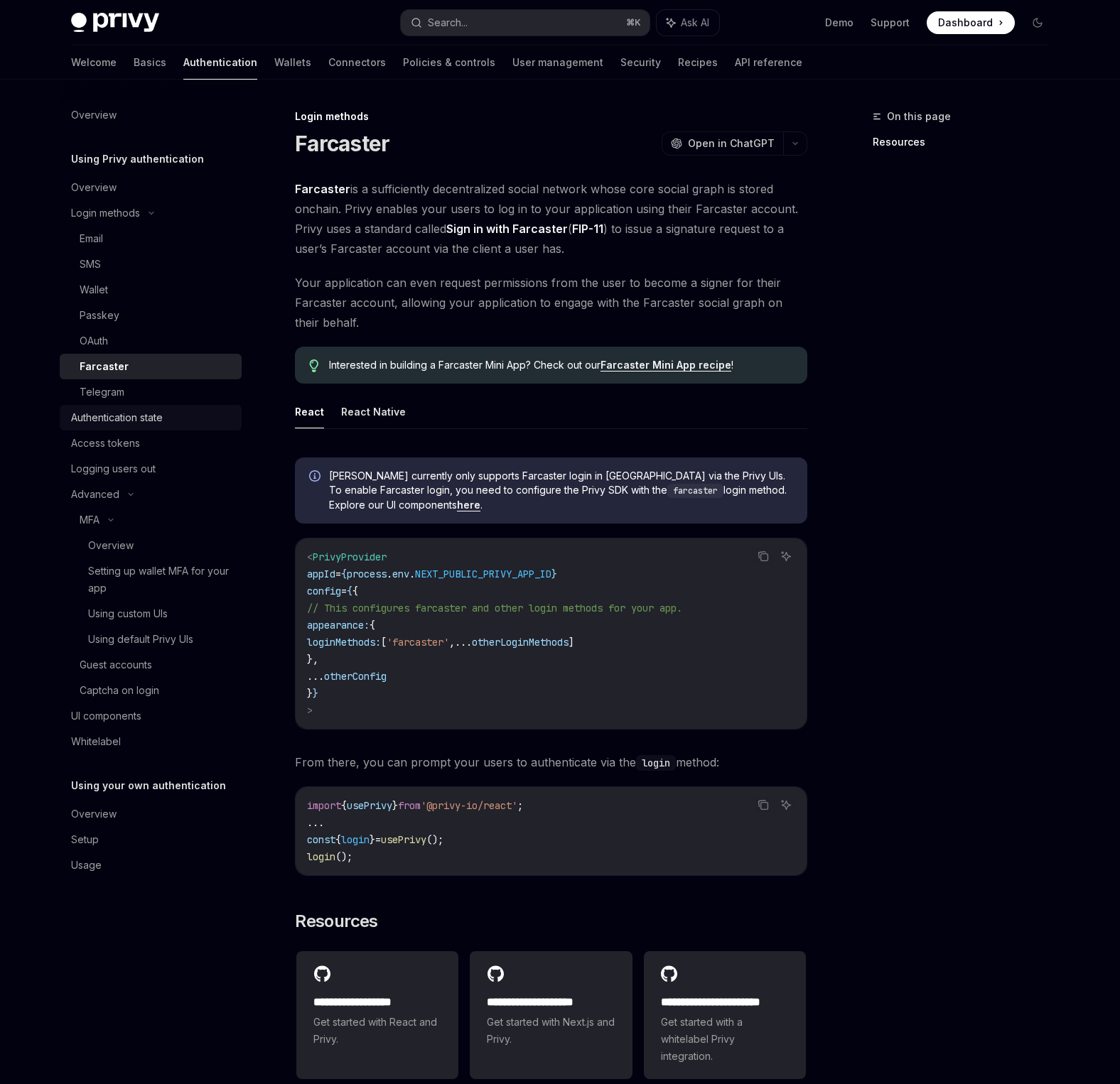
click at [153, 419] on div "Authentication state" at bounding box center [117, 418] width 92 height 17
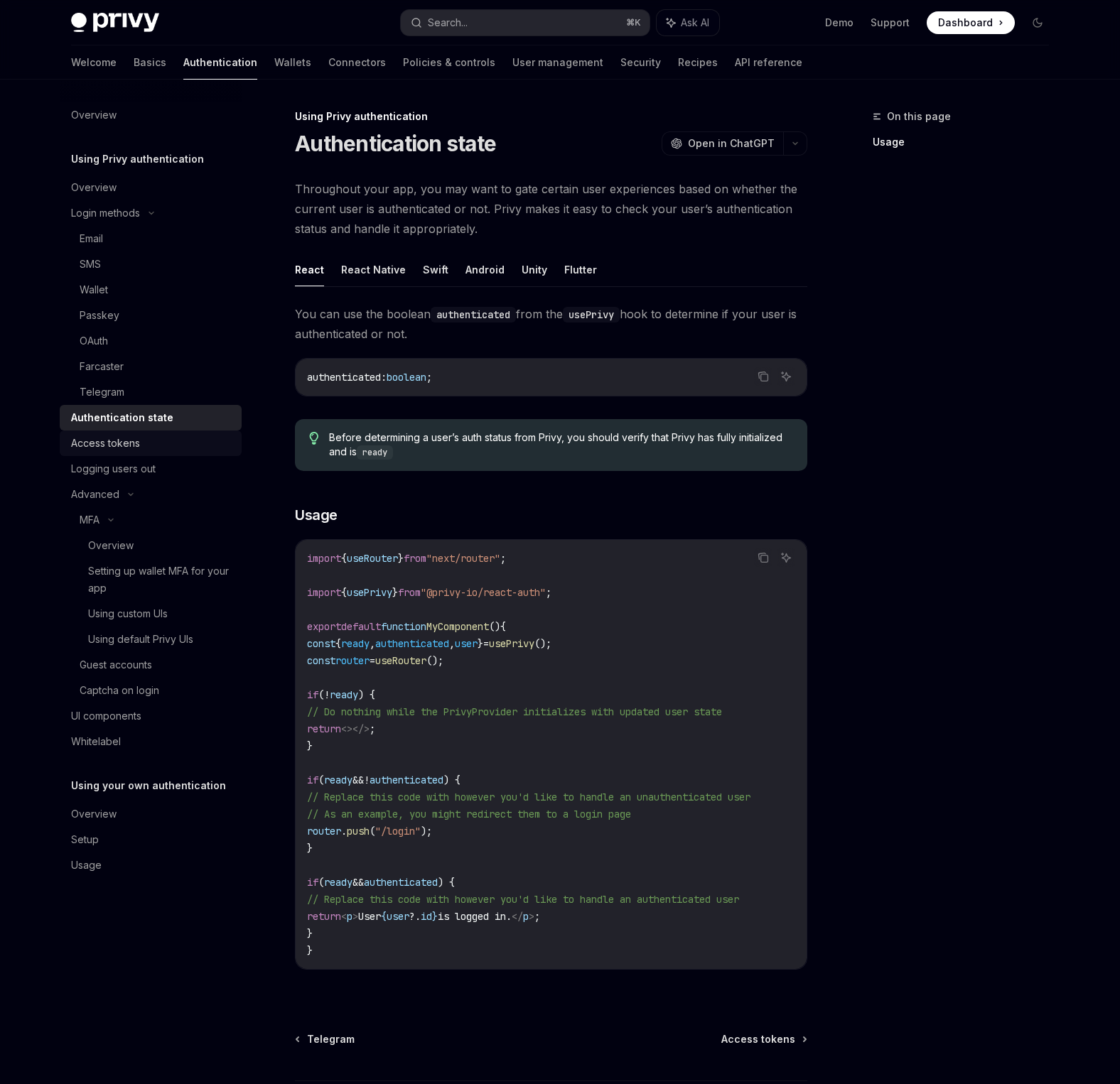
click at [143, 443] on div "Access tokens" at bounding box center [152, 444] width 162 height 17
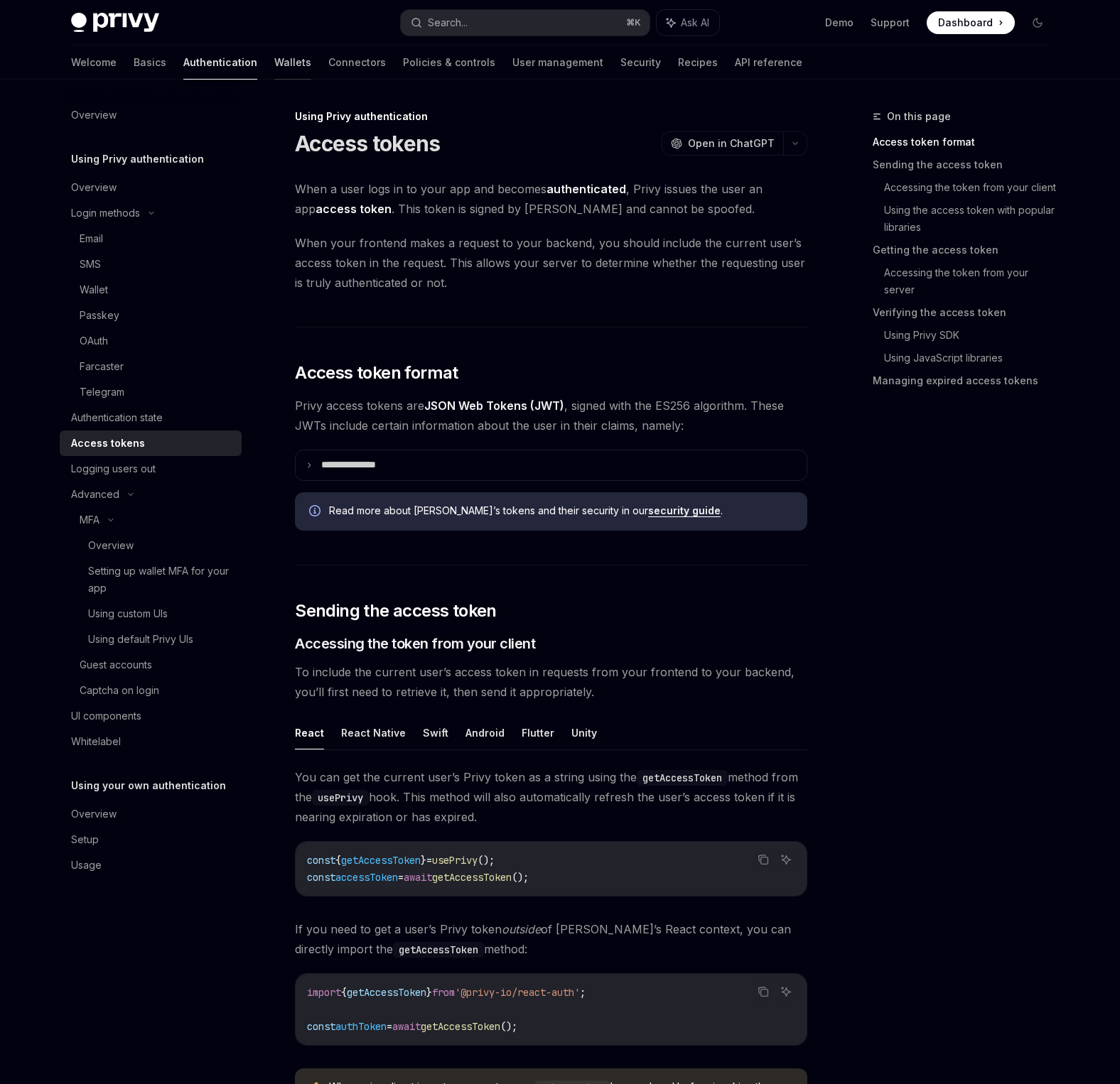
click at [275, 68] on link "Wallets" at bounding box center [293, 63] width 37 height 34
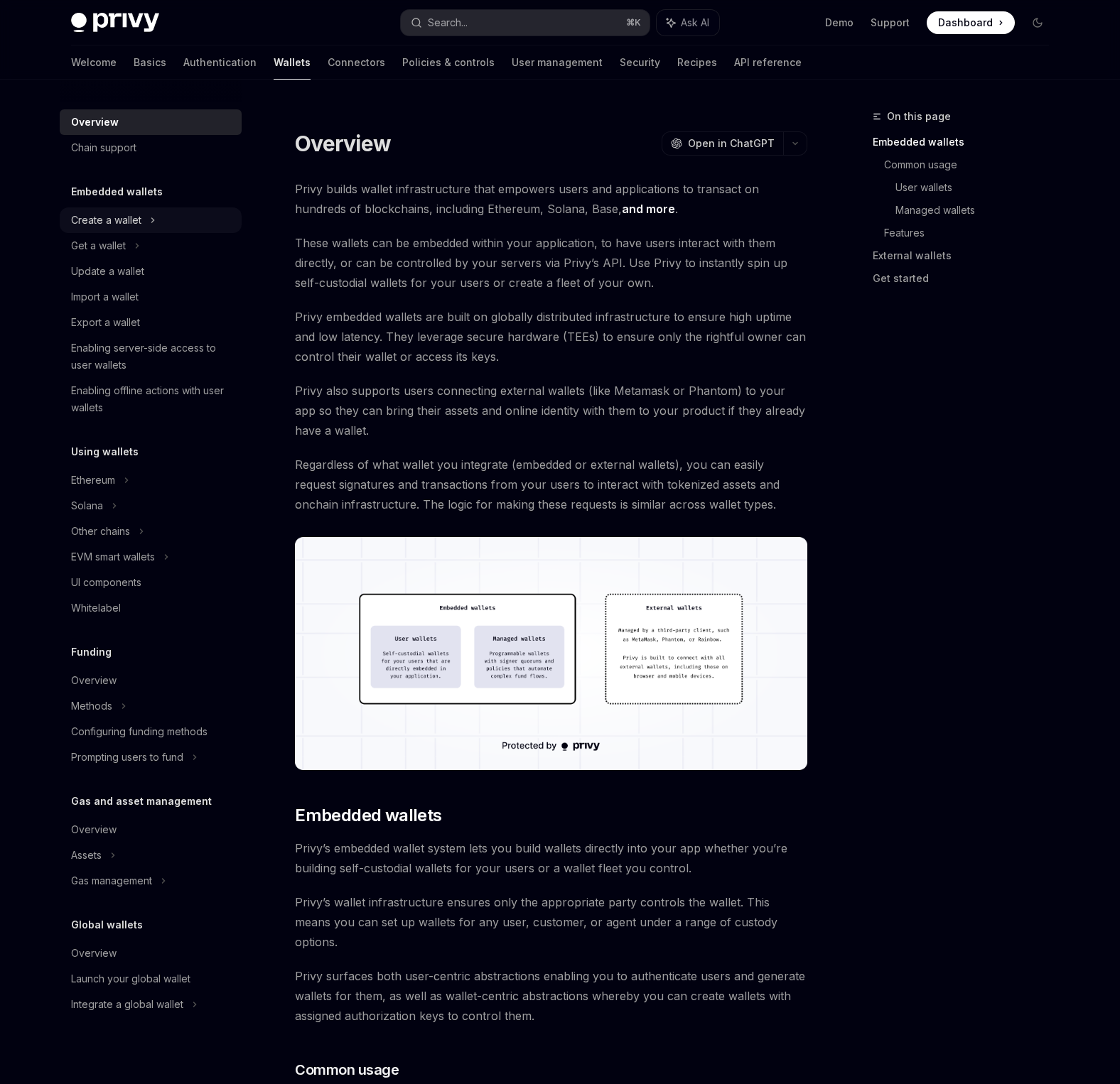
click at [142, 228] on div "Create a wallet" at bounding box center [150, 220] width 182 height 26
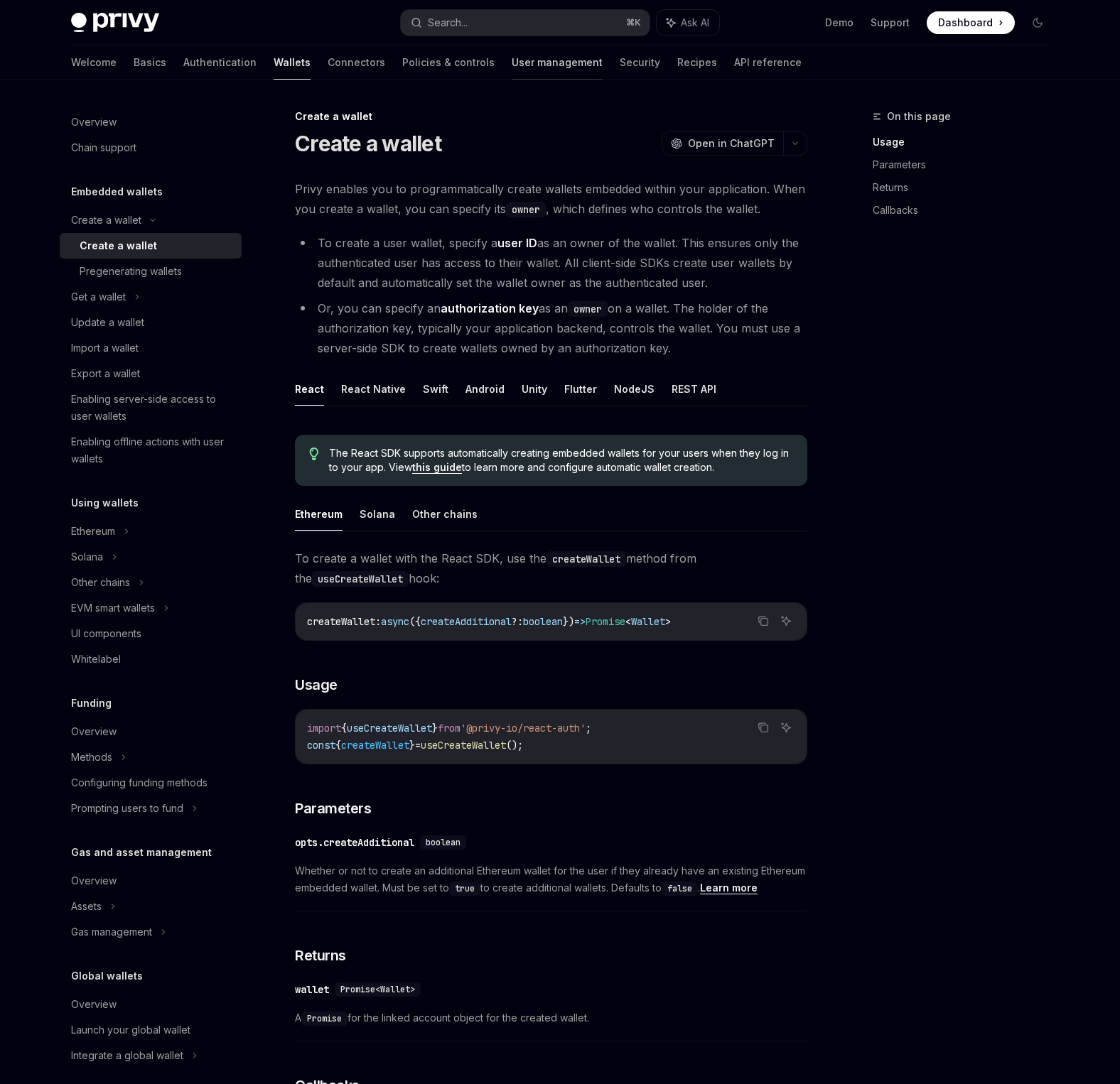
click at [512, 61] on link "User management" at bounding box center [557, 63] width 91 height 34
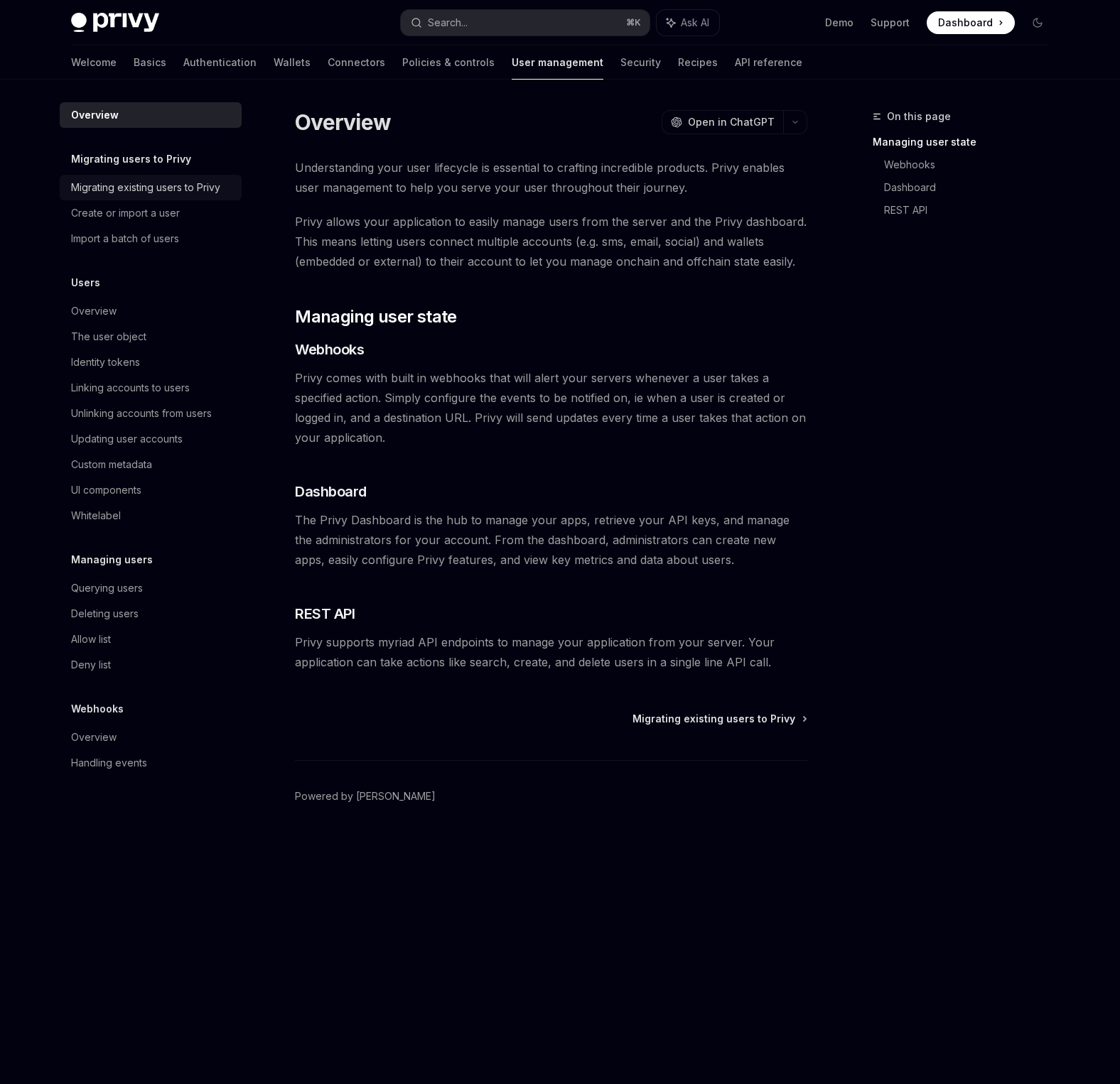
click at [154, 194] on div "Migrating existing users to Privy" at bounding box center [146, 188] width 149 height 17
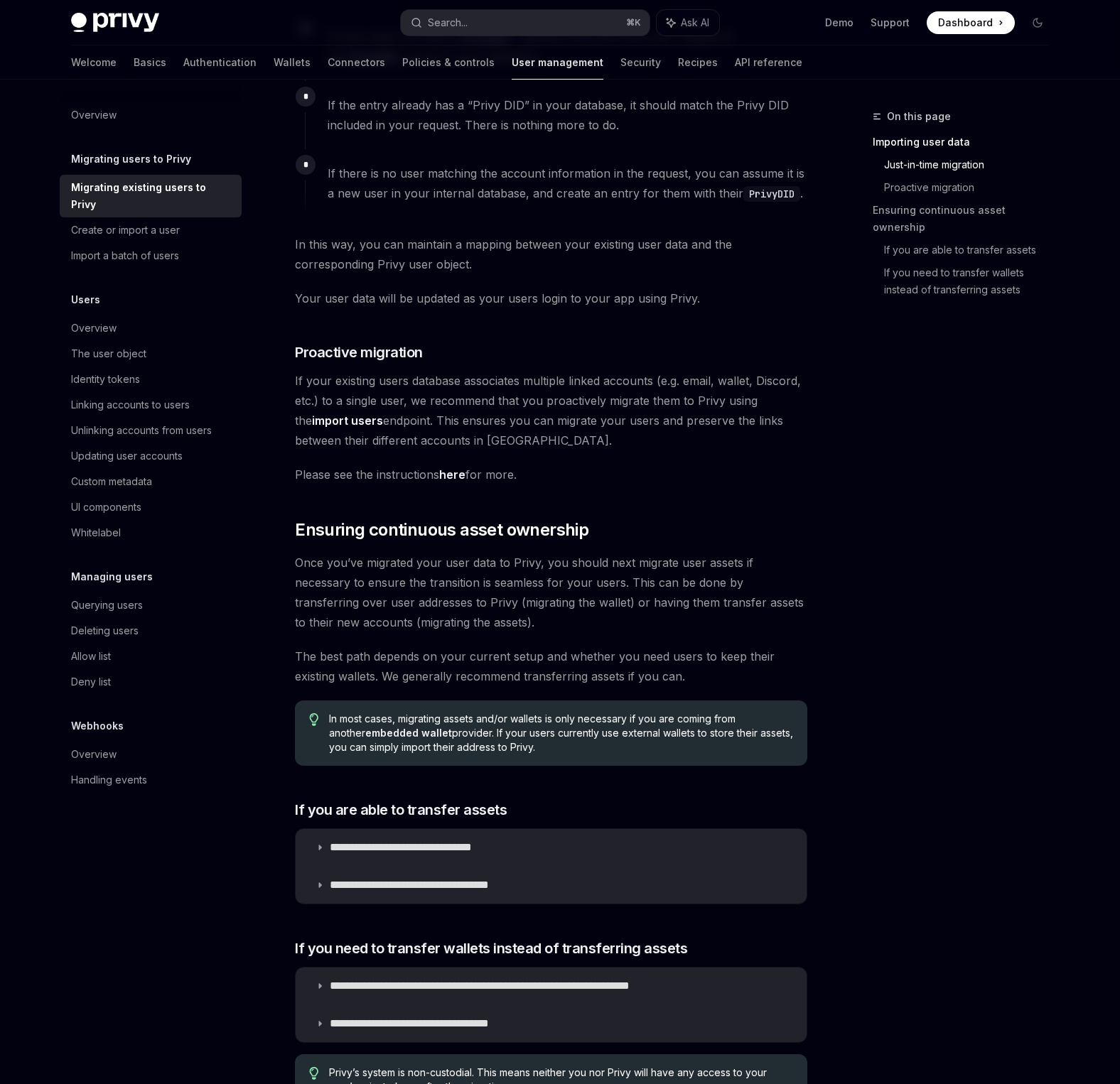
scroll to position [1236, 0]
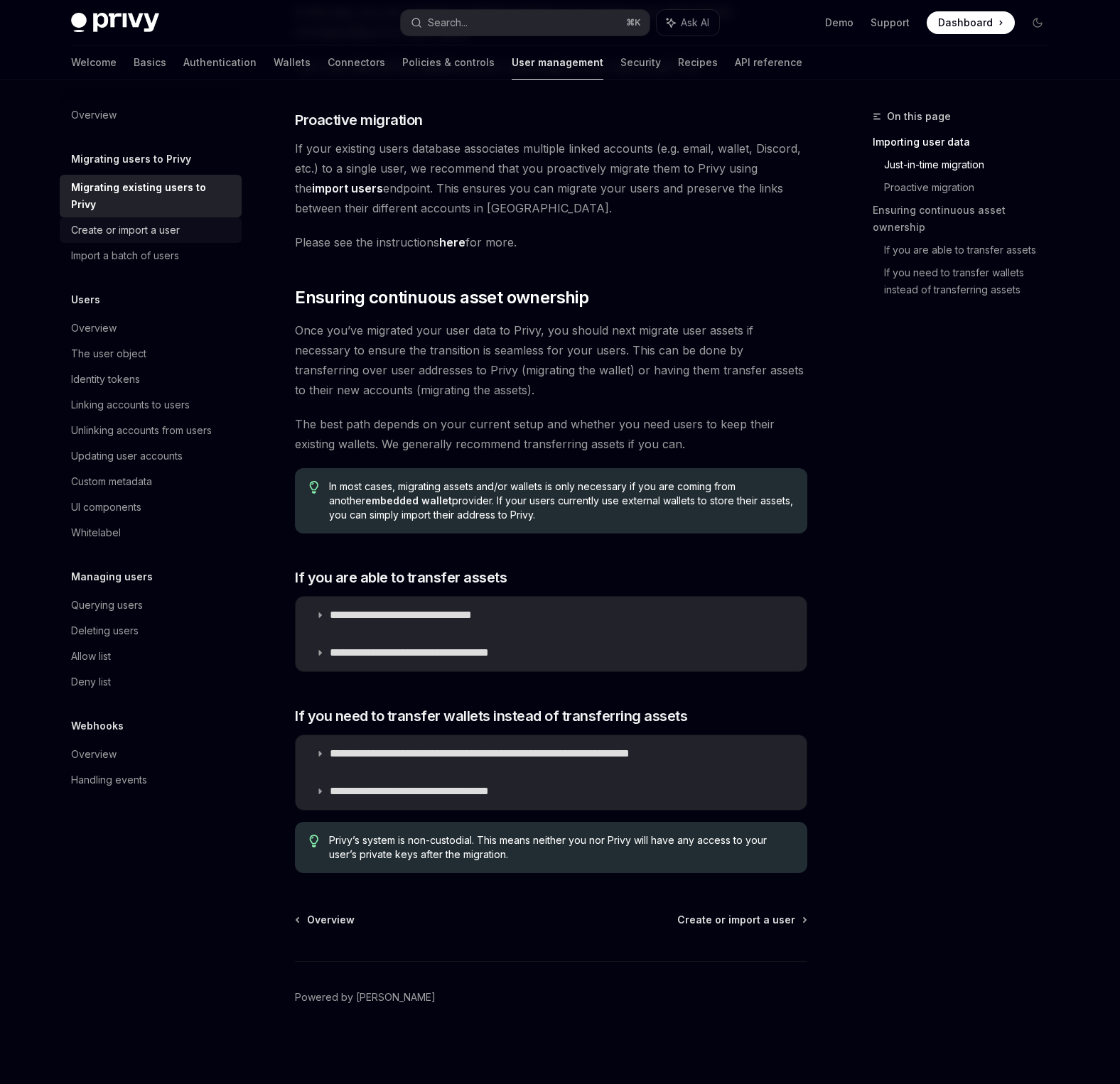
click at [184, 222] on div "Create or import a user" at bounding box center [152, 230] width 162 height 17
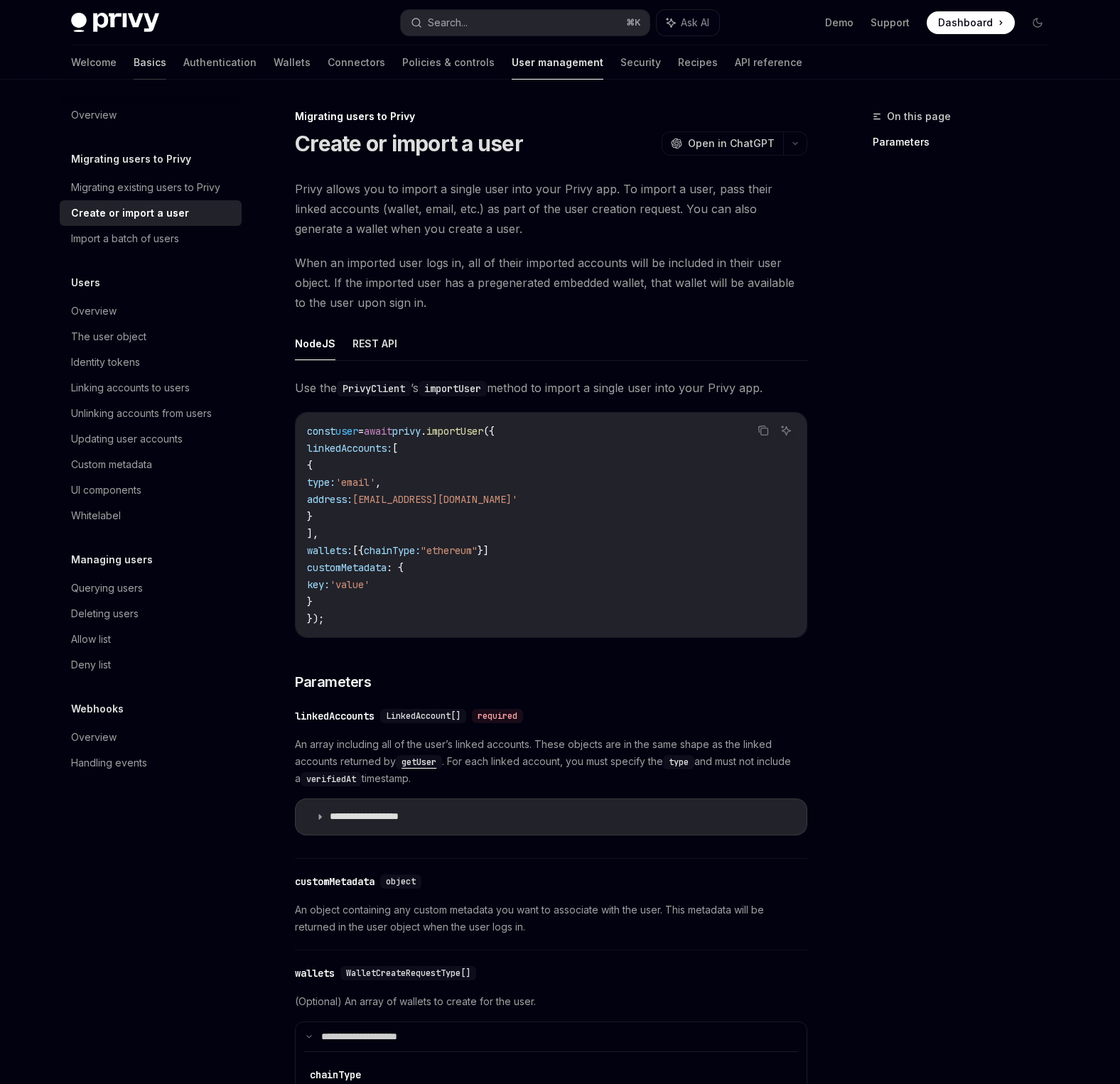
click at [133, 64] on link "Basics" at bounding box center [150, 63] width 33 height 34
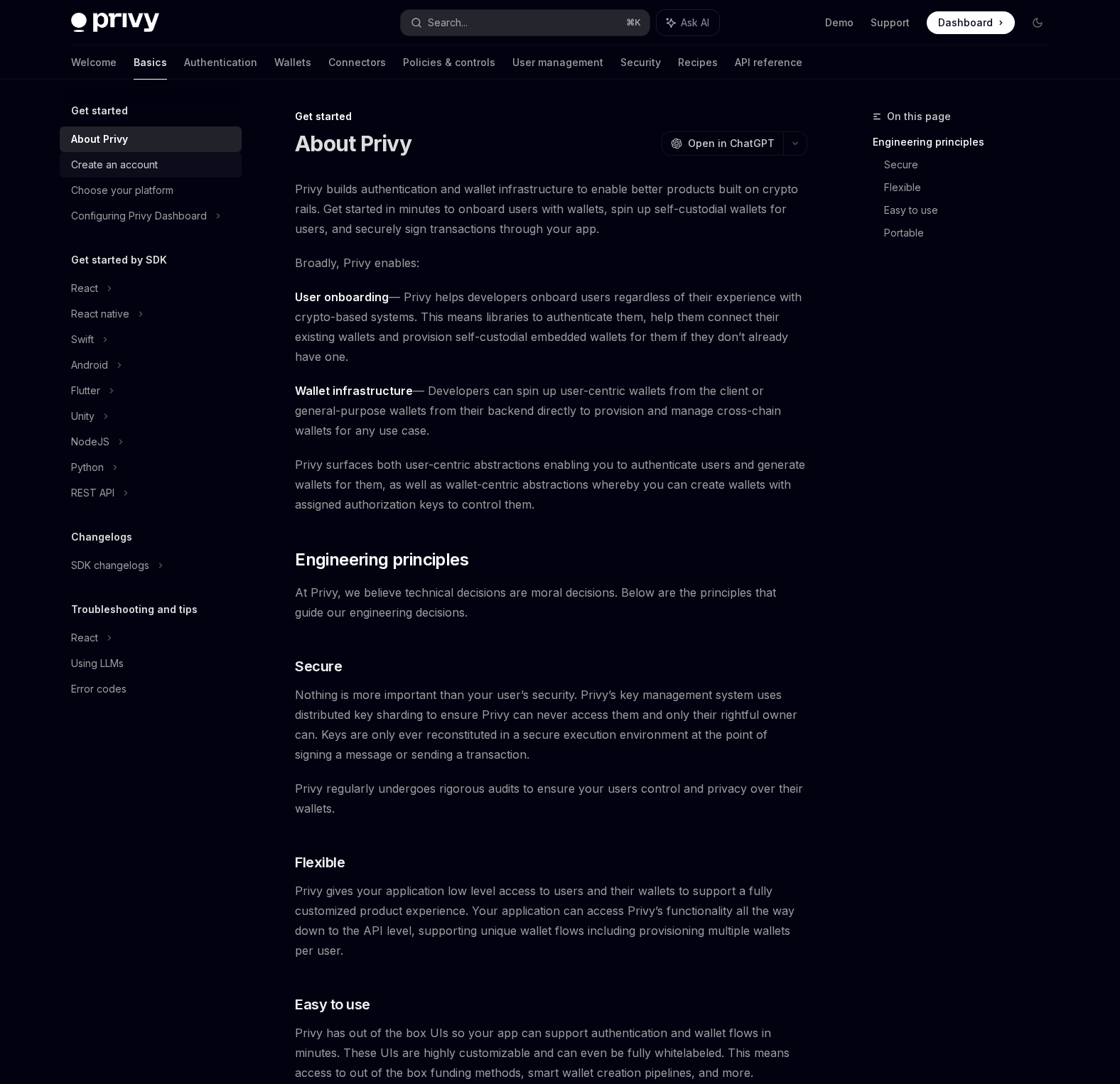
click at [161, 159] on div "Create an account" at bounding box center [152, 165] width 162 height 17
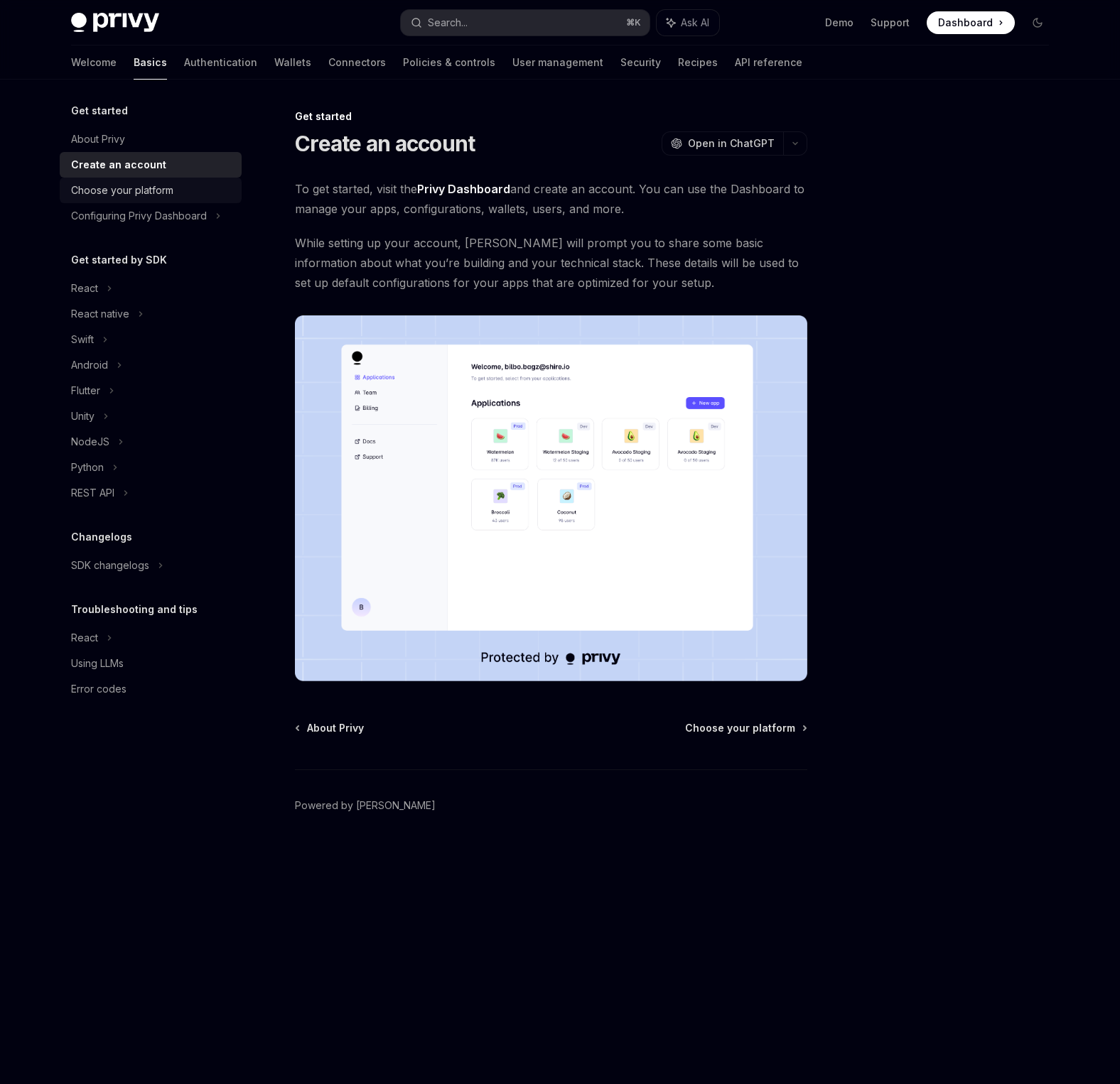
click at [158, 188] on div "Choose your platform" at bounding box center [123, 191] width 102 height 17
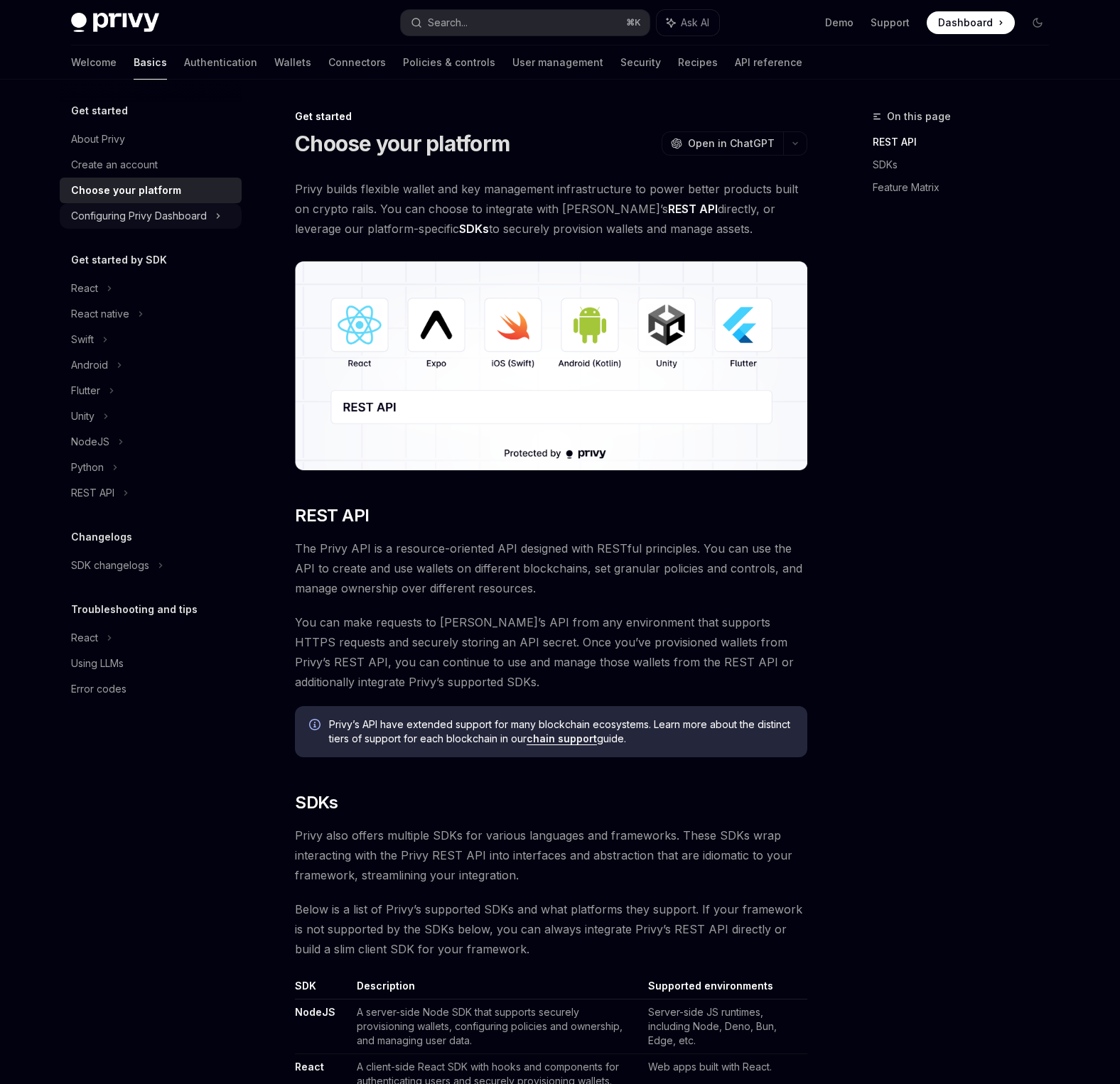
click at [171, 212] on div "Configuring Privy Dashboard" at bounding box center [139, 216] width 136 height 17
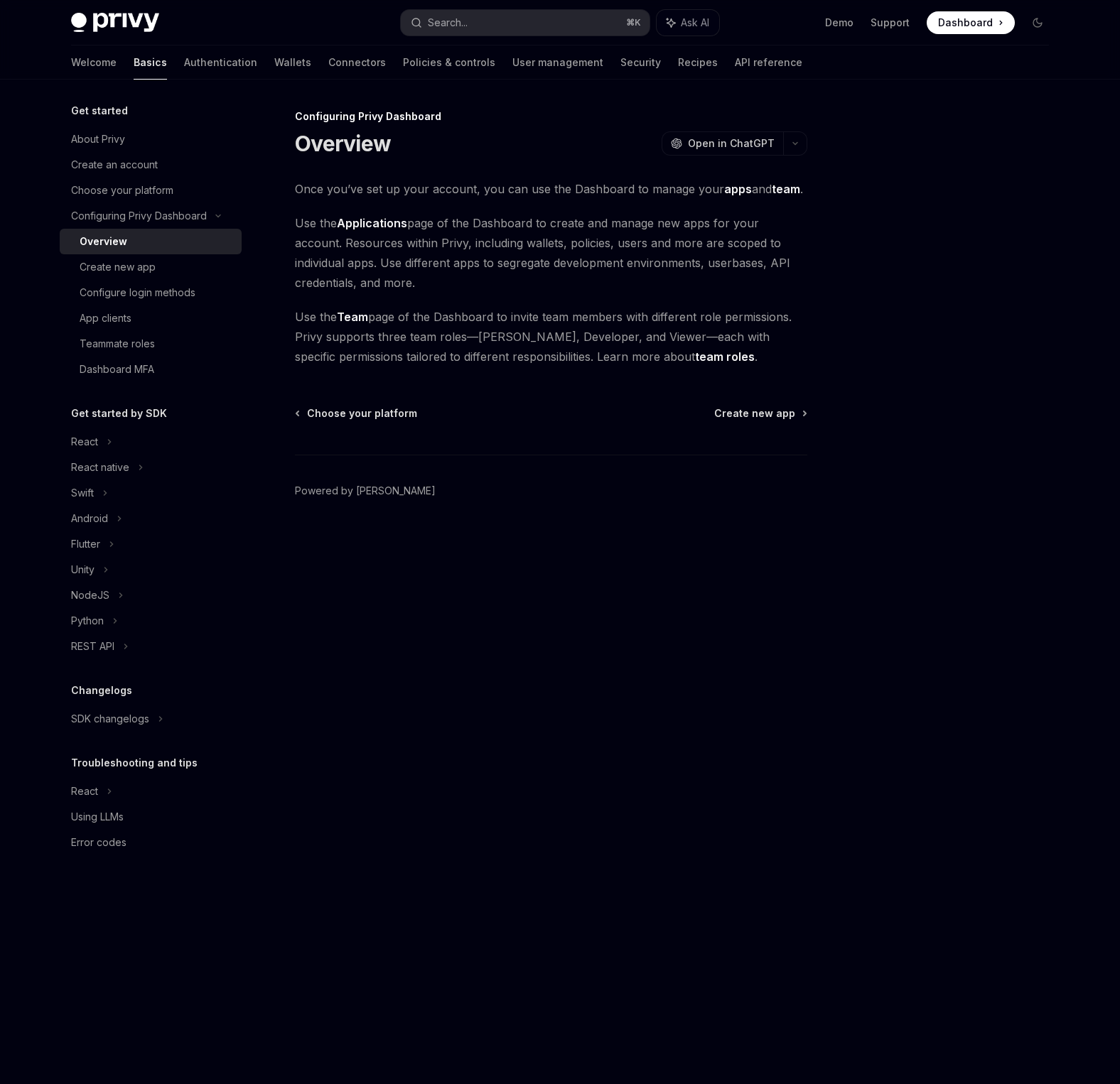
click at [162, 235] on div "Overview" at bounding box center [157, 242] width 154 height 17
click at [159, 262] on div "Create new app" at bounding box center [157, 268] width 154 height 17
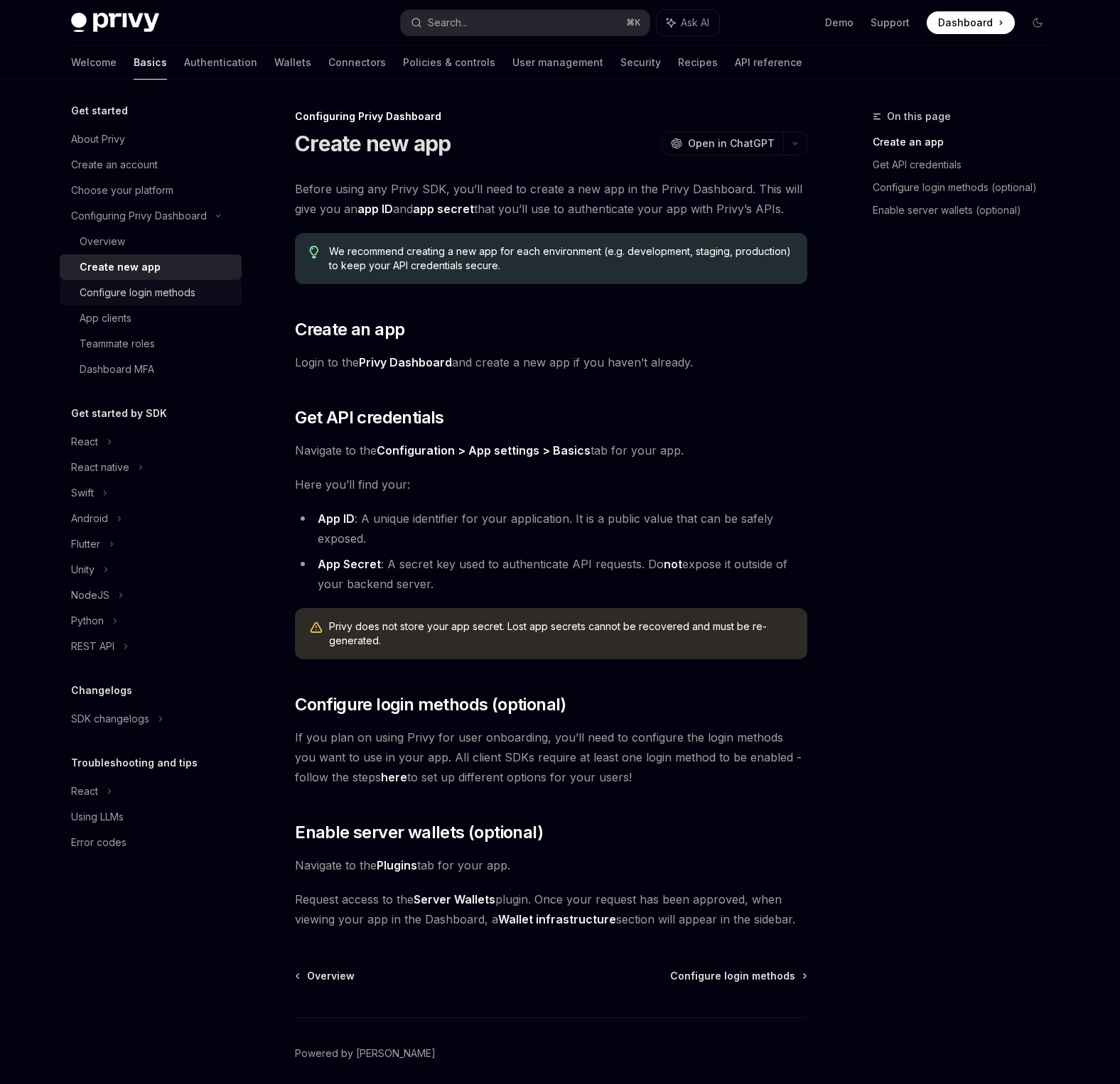
click at [172, 292] on div "Configure login methods" at bounding box center [137, 293] width 116 height 17
type textarea "*"
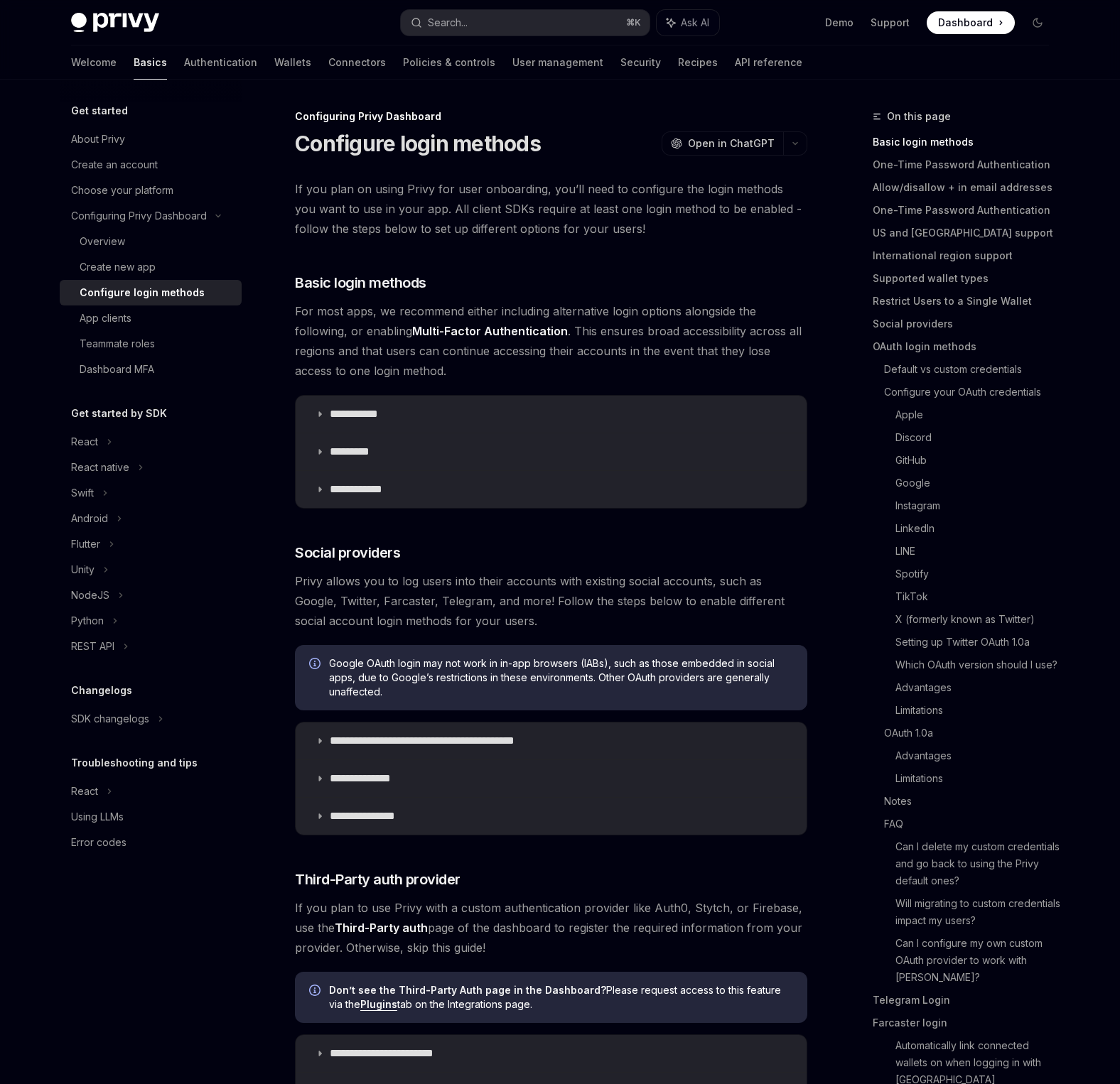
scroll to position [275, 0]
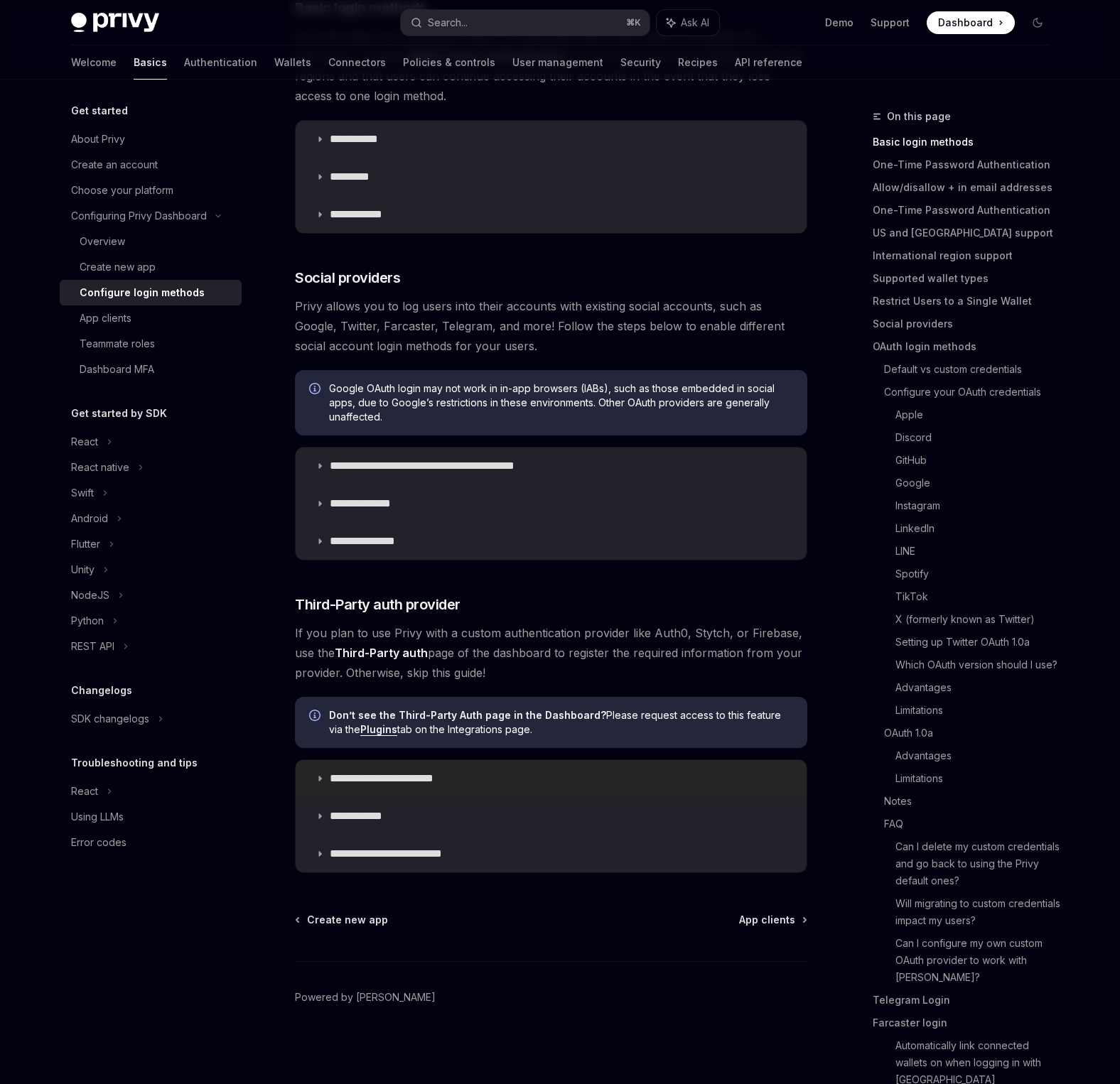
click at [409, 781] on p "**********" at bounding box center [395, 778] width 131 height 14
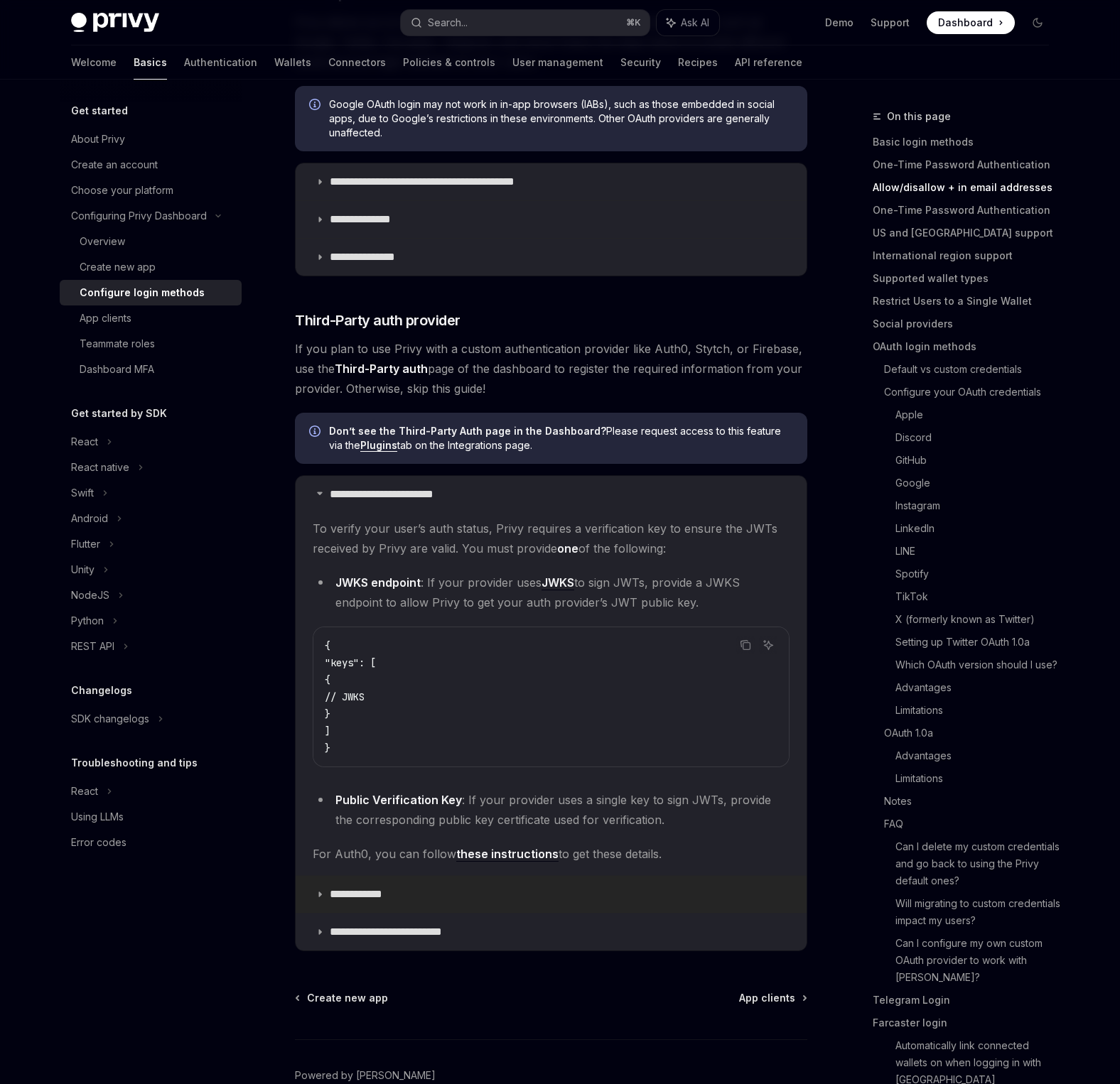
click at [408, 884] on summary "**********" at bounding box center [551, 895] width 511 height 37
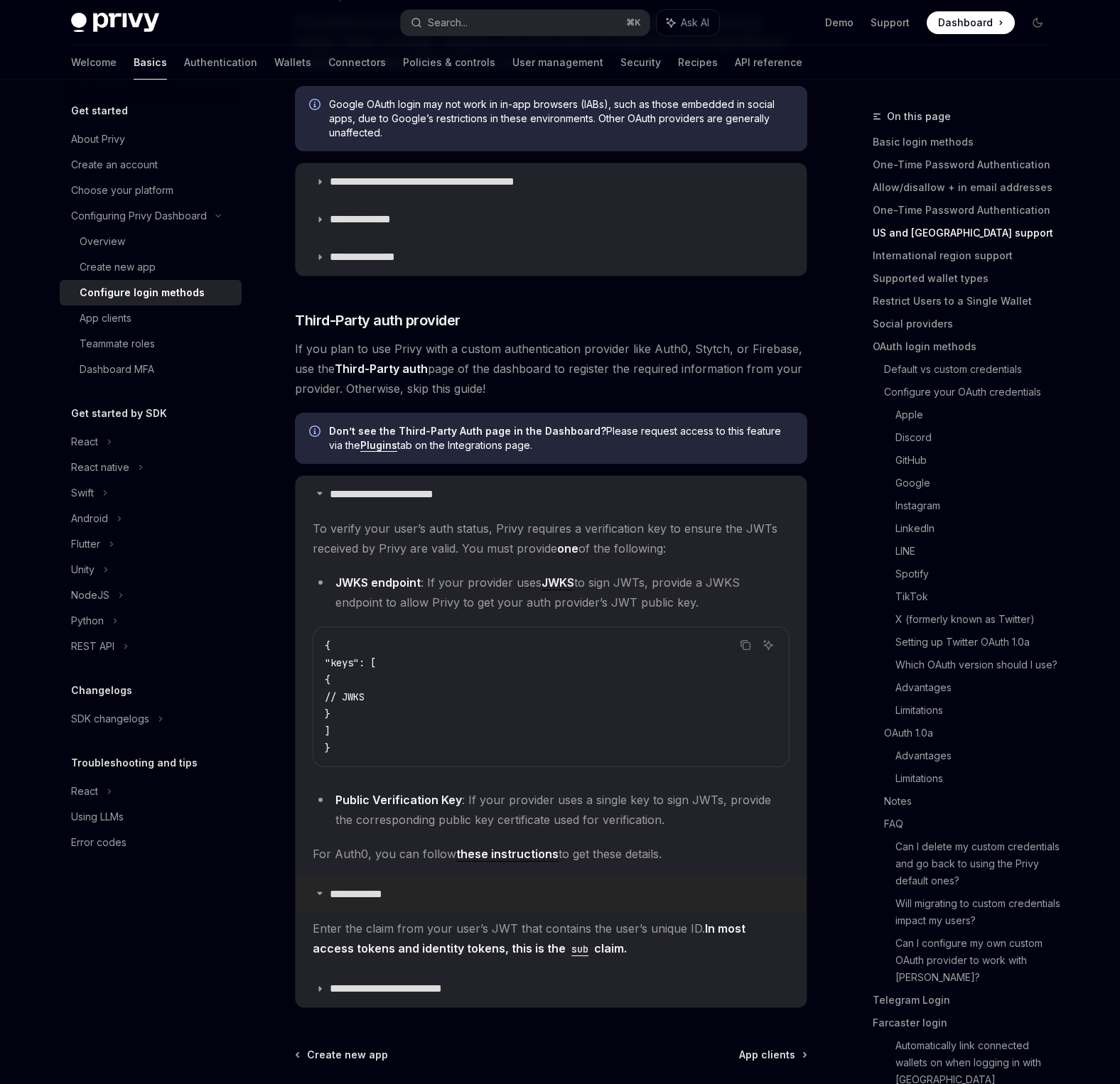
scroll to position [596, 0]
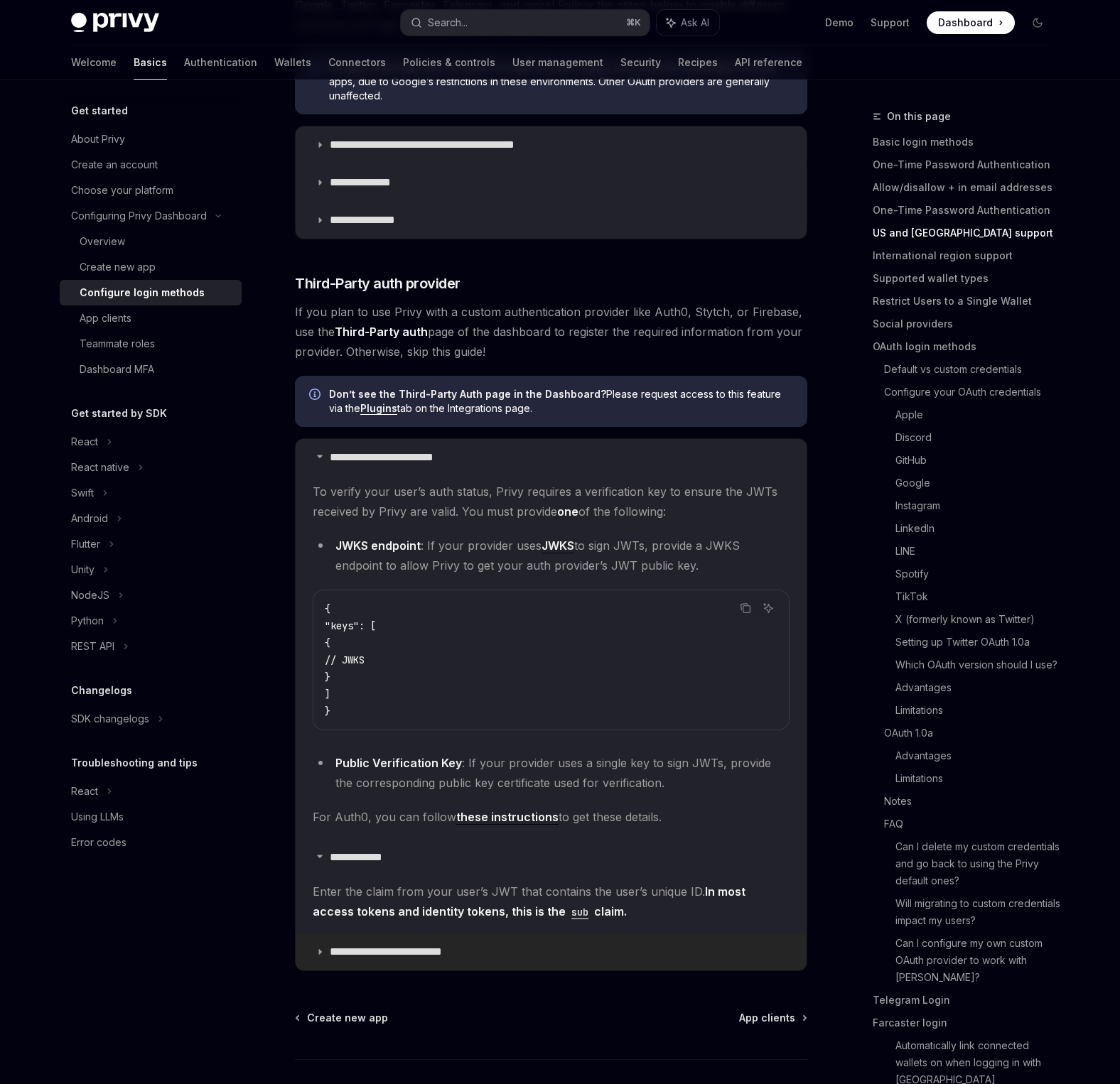
click at [416, 961] on summary "**********" at bounding box center [551, 952] width 511 height 37
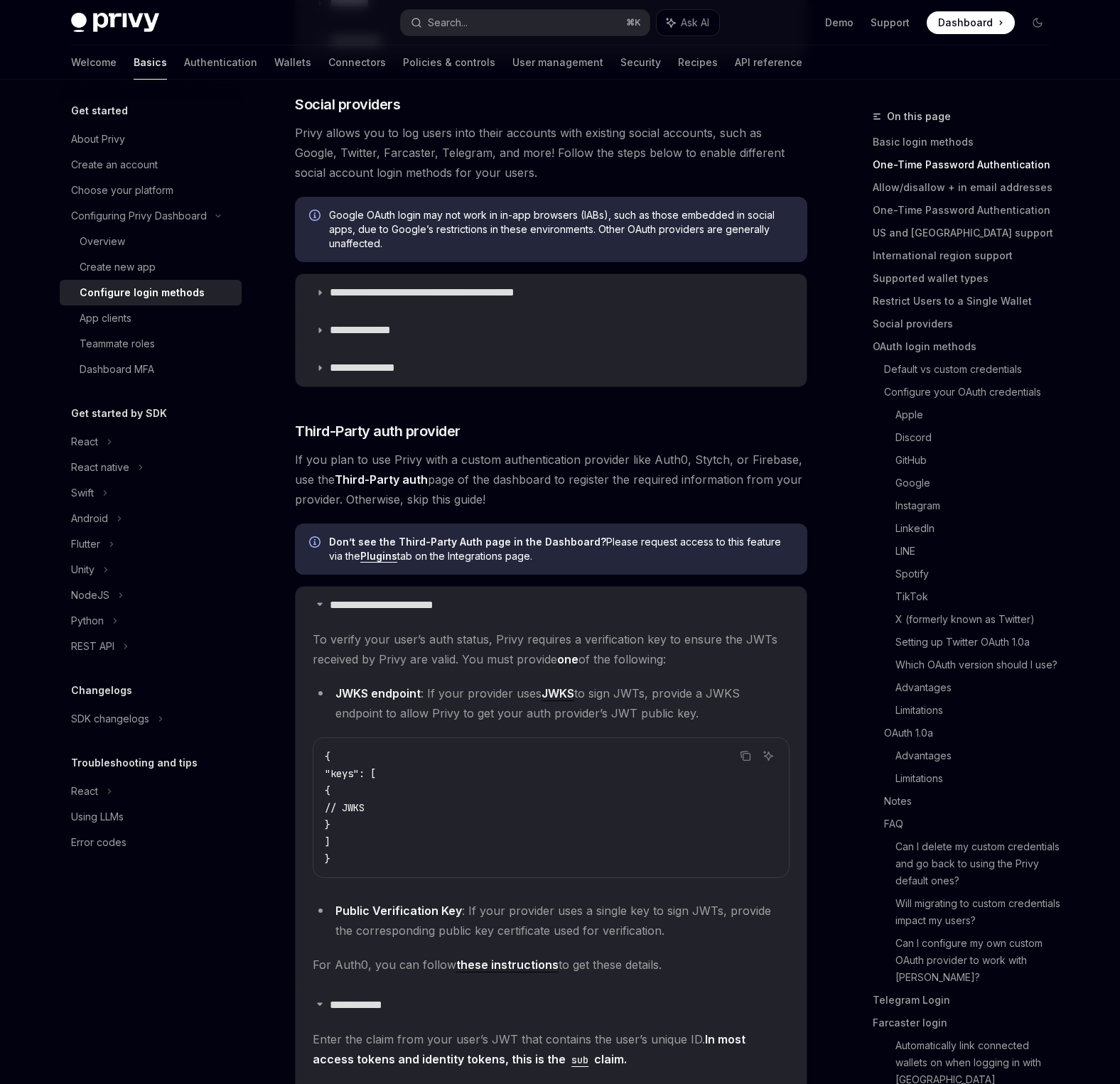
scroll to position [433, 0]
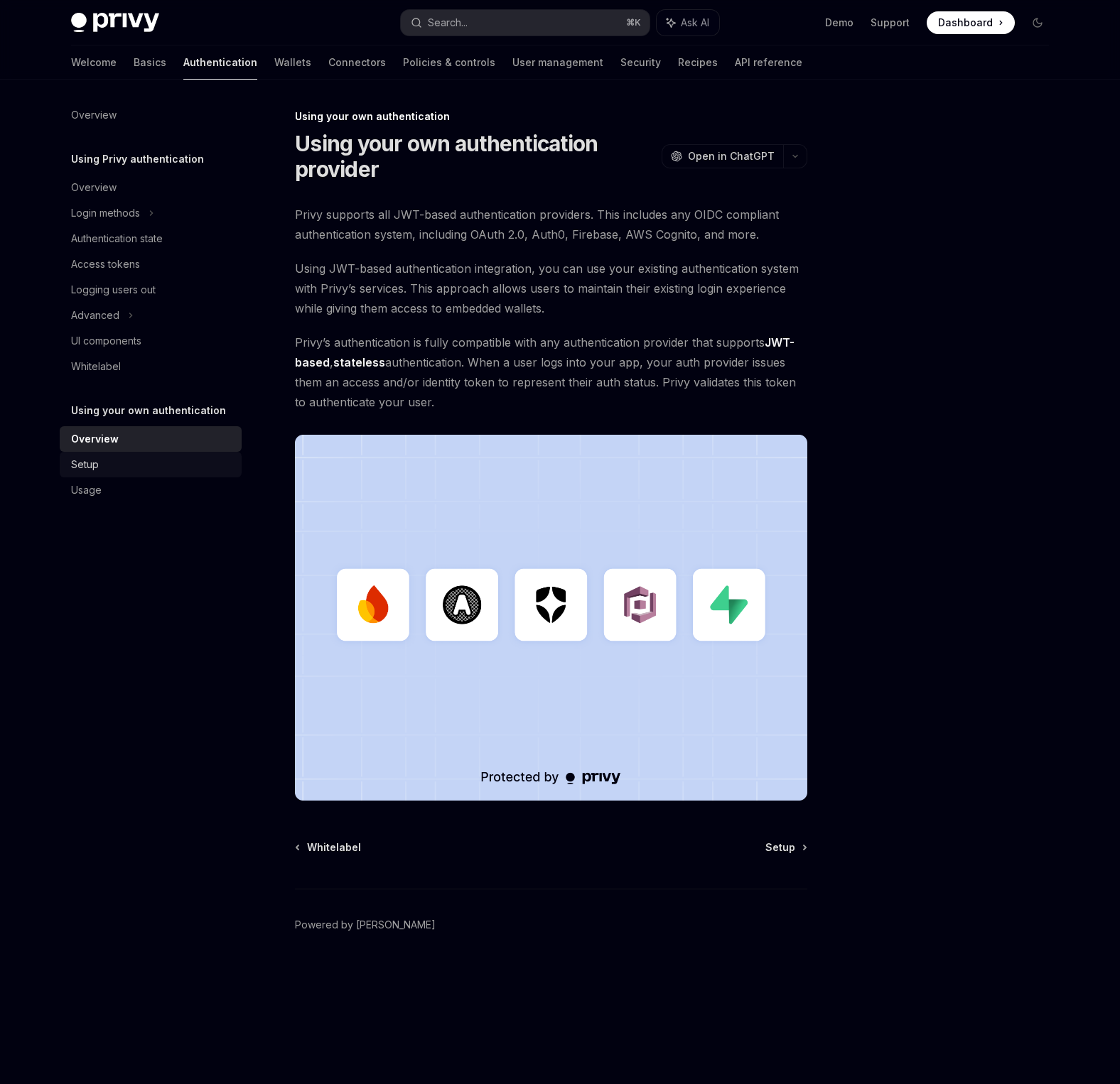
click at [168, 472] on div "Setup" at bounding box center [152, 464] width 162 height 17
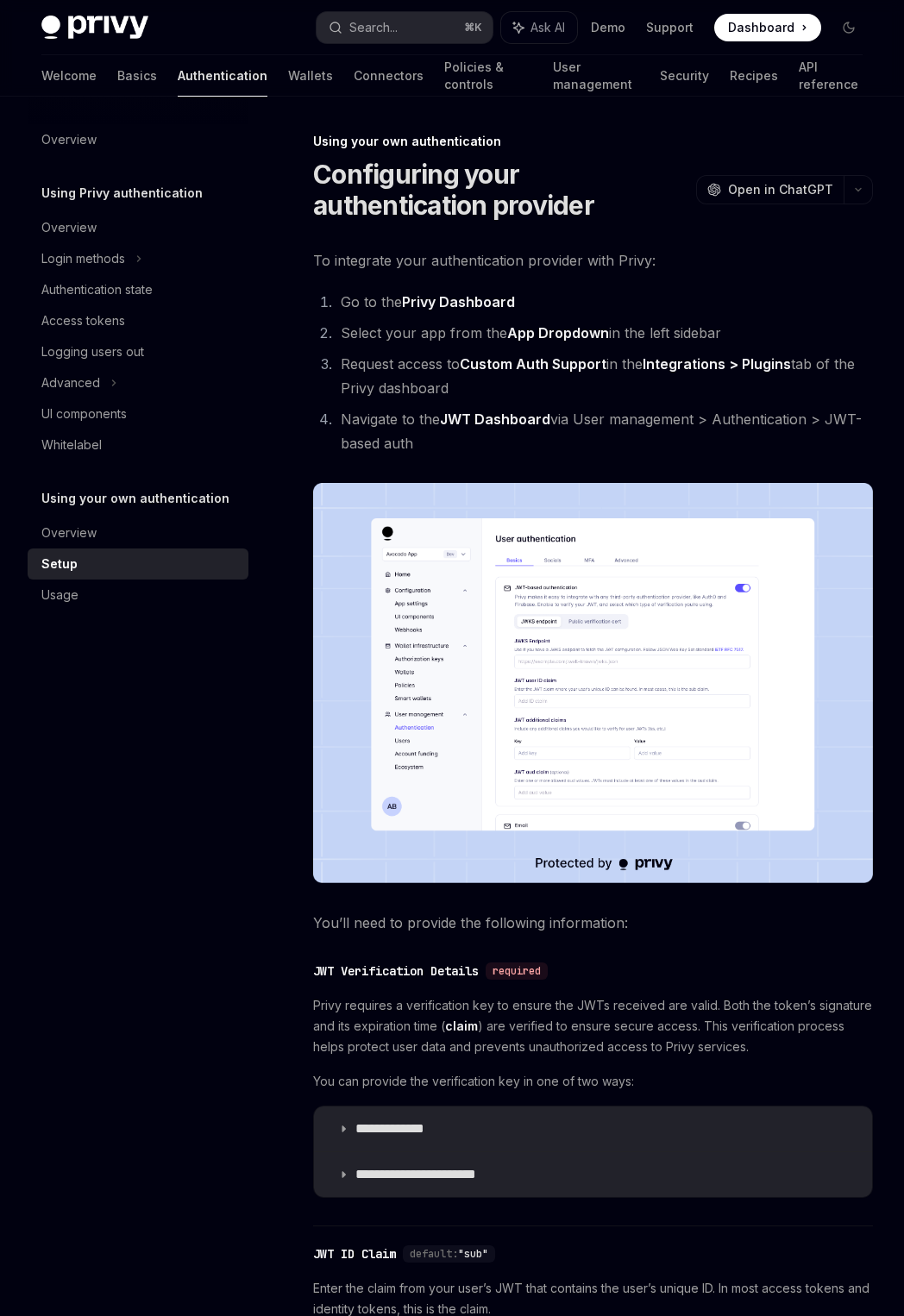
scroll to position [2, 0]
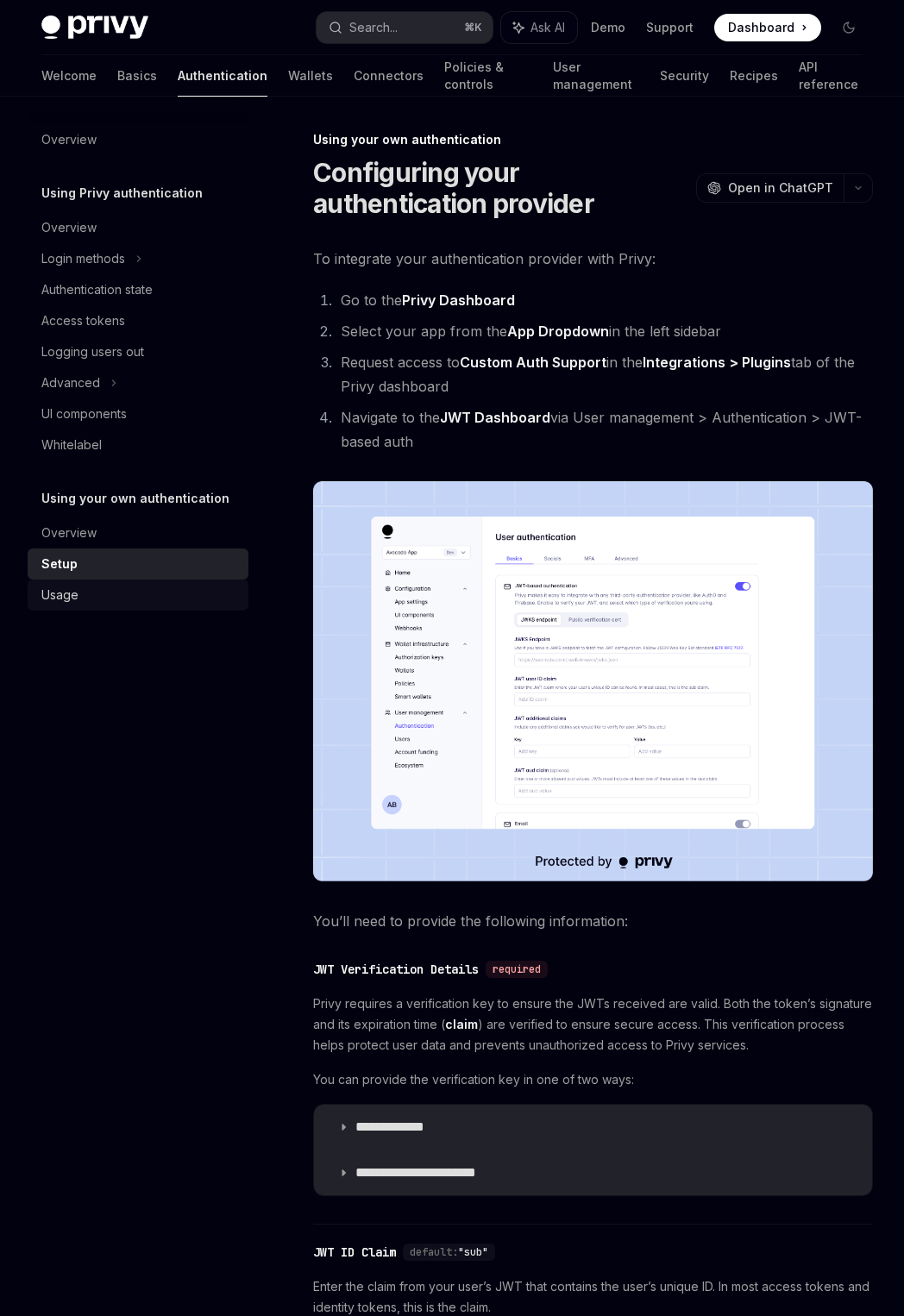
click at [152, 585] on div "Usage" at bounding box center [139, 595] width 197 height 21
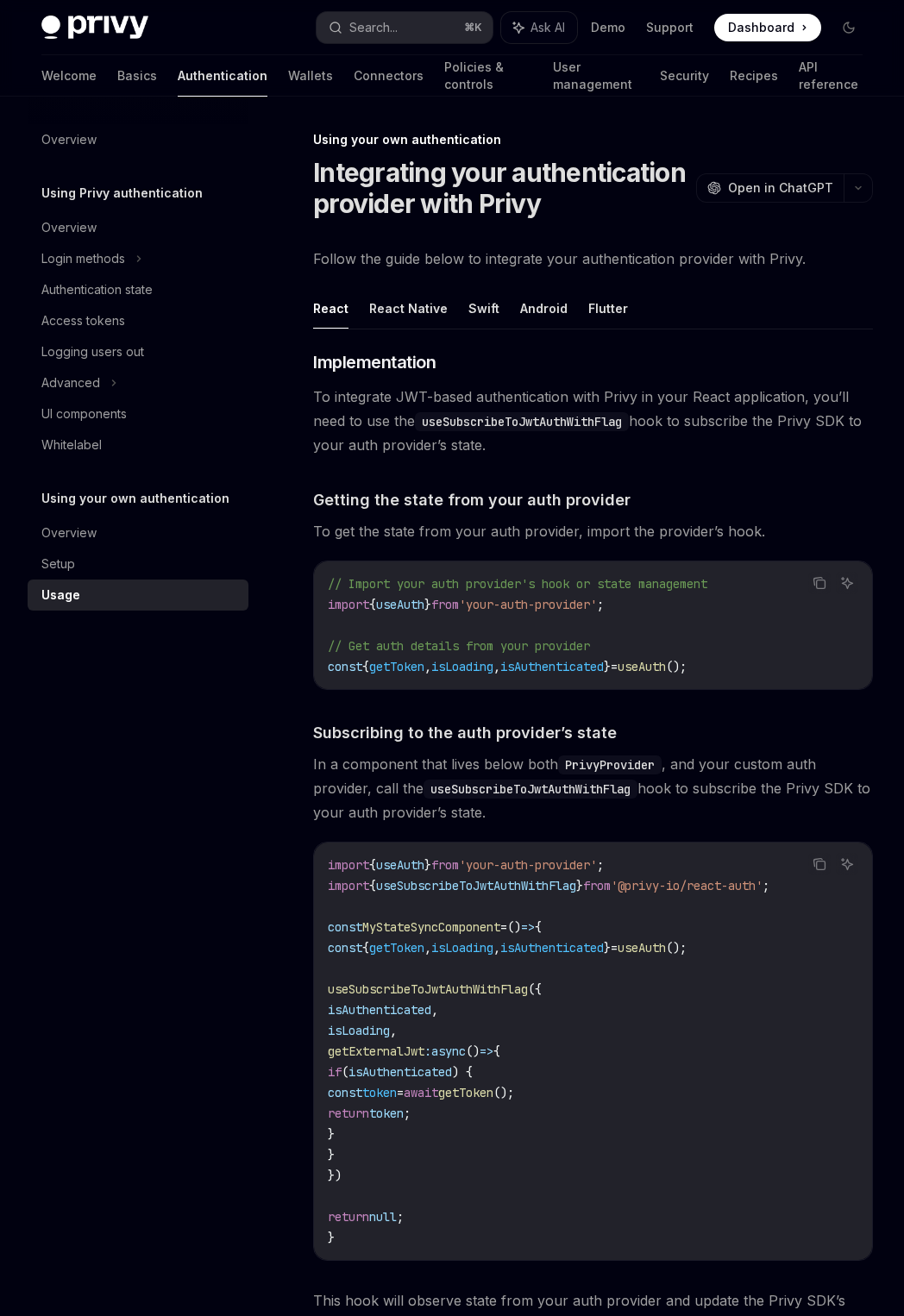
scroll to position [170, 0]
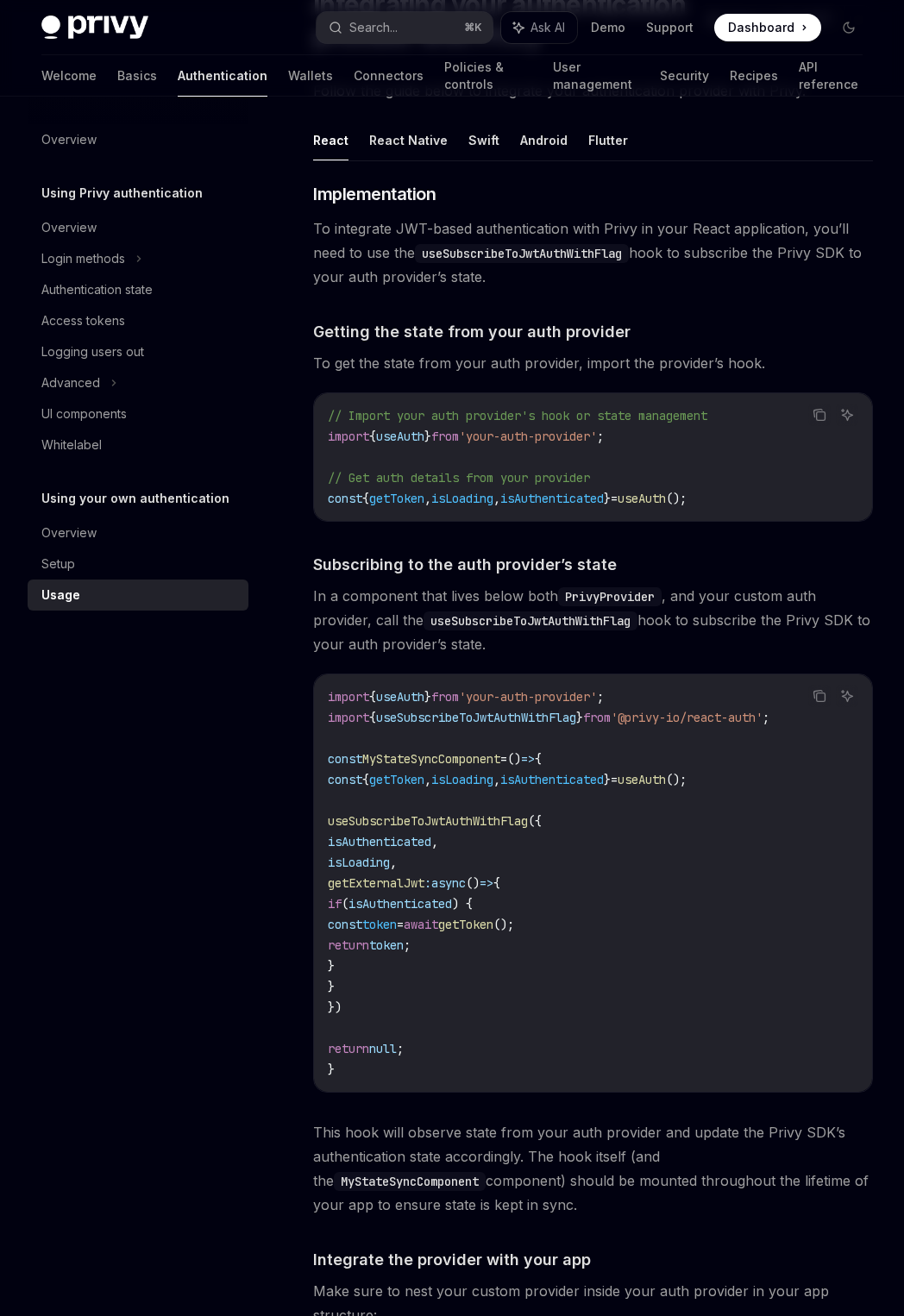
click at [431, 599] on span "In a component that lives below both PrivyProvider , and your custom auth provi…" at bounding box center [593, 619] width 560 height 72
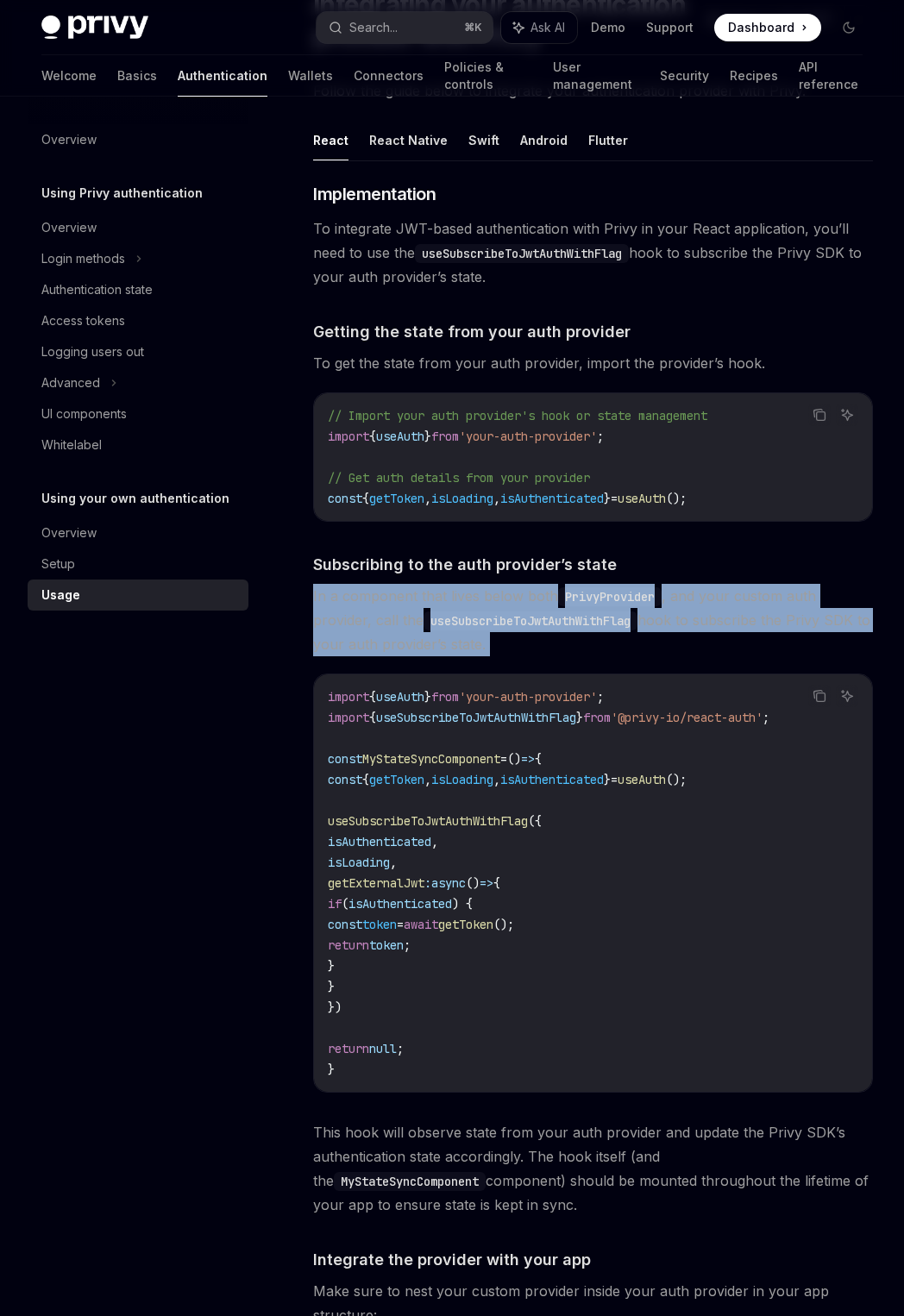
click at [431, 599] on span "In a component that lives below both PrivyProvider , and your custom auth provi…" at bounding box center [593, 619] width 560 height 72
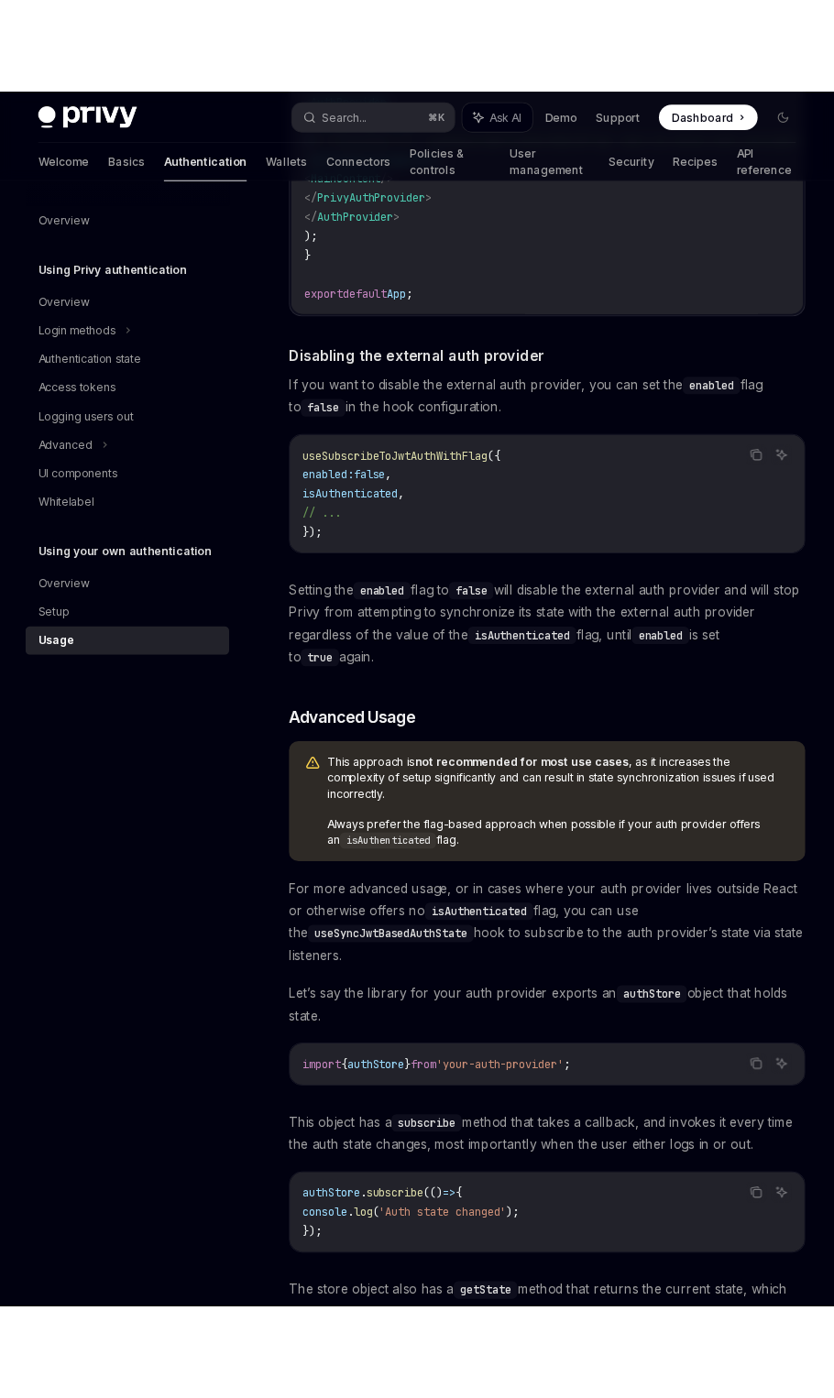
scroll to position [0, 0]
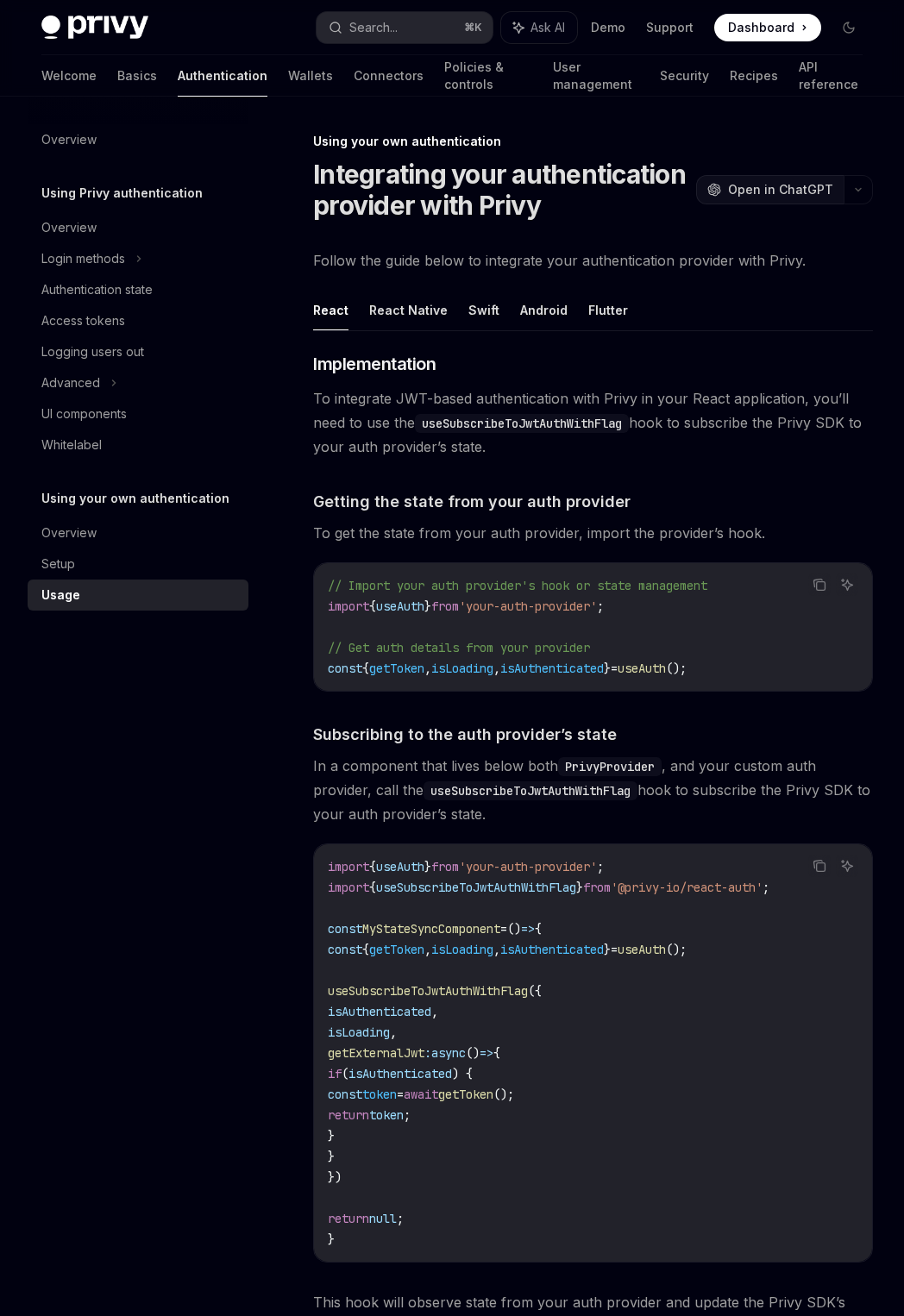
click at [782, 196] on span "Open in ChatGPT" at bounding box center [781, 189] width 105 height 17
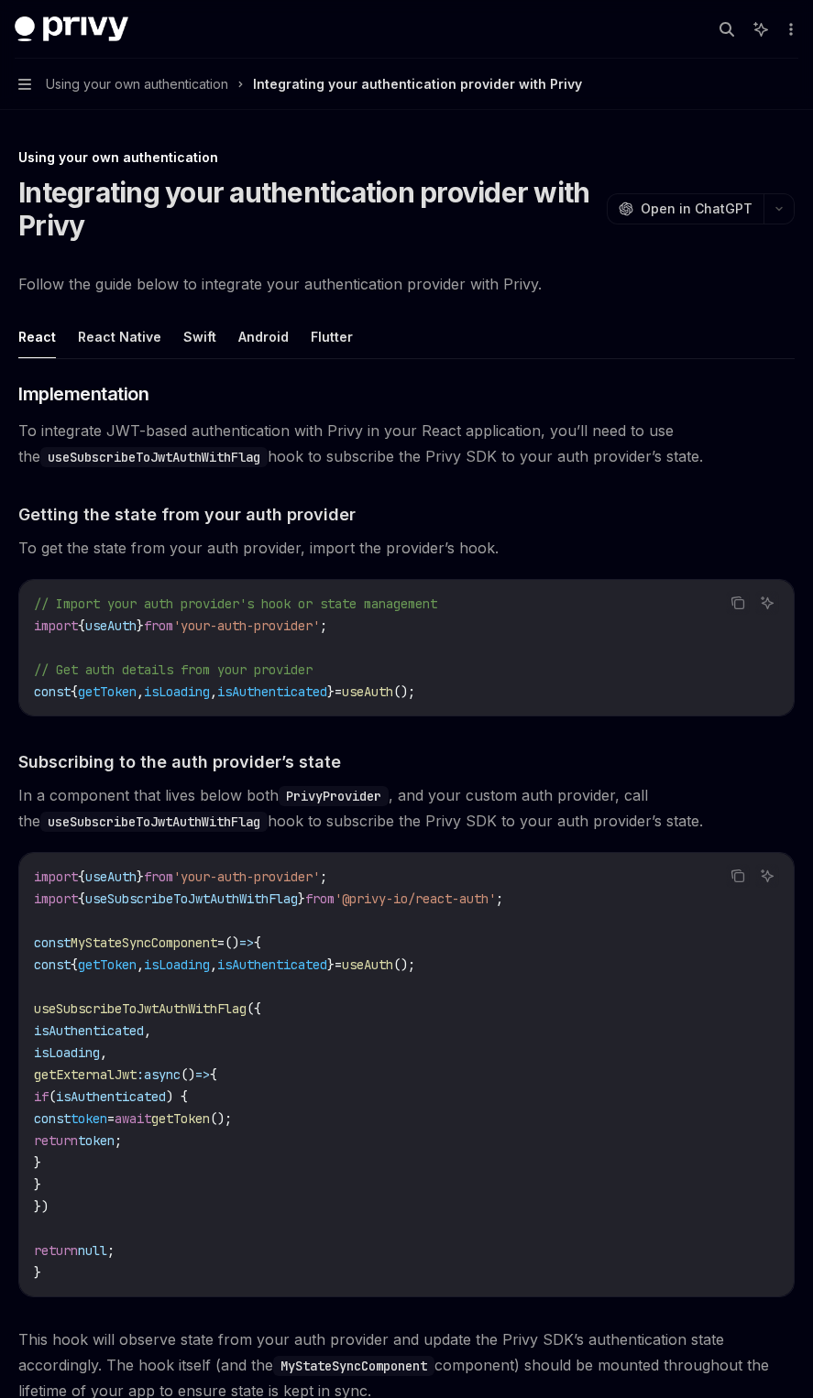
type textarea "*"
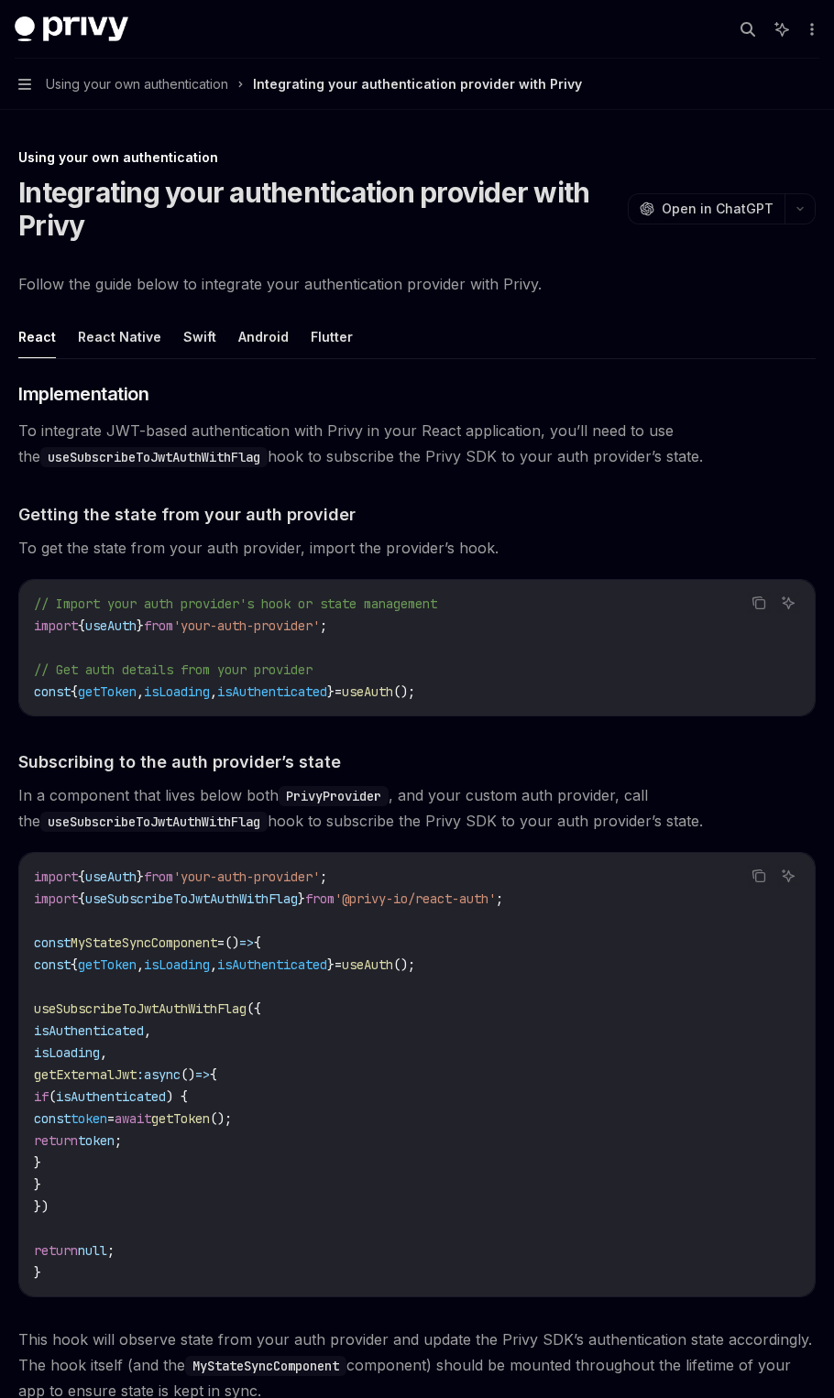
scroll to position [1, 0]
